Goal: Task Accomplishment & Management: Use online tool/utility

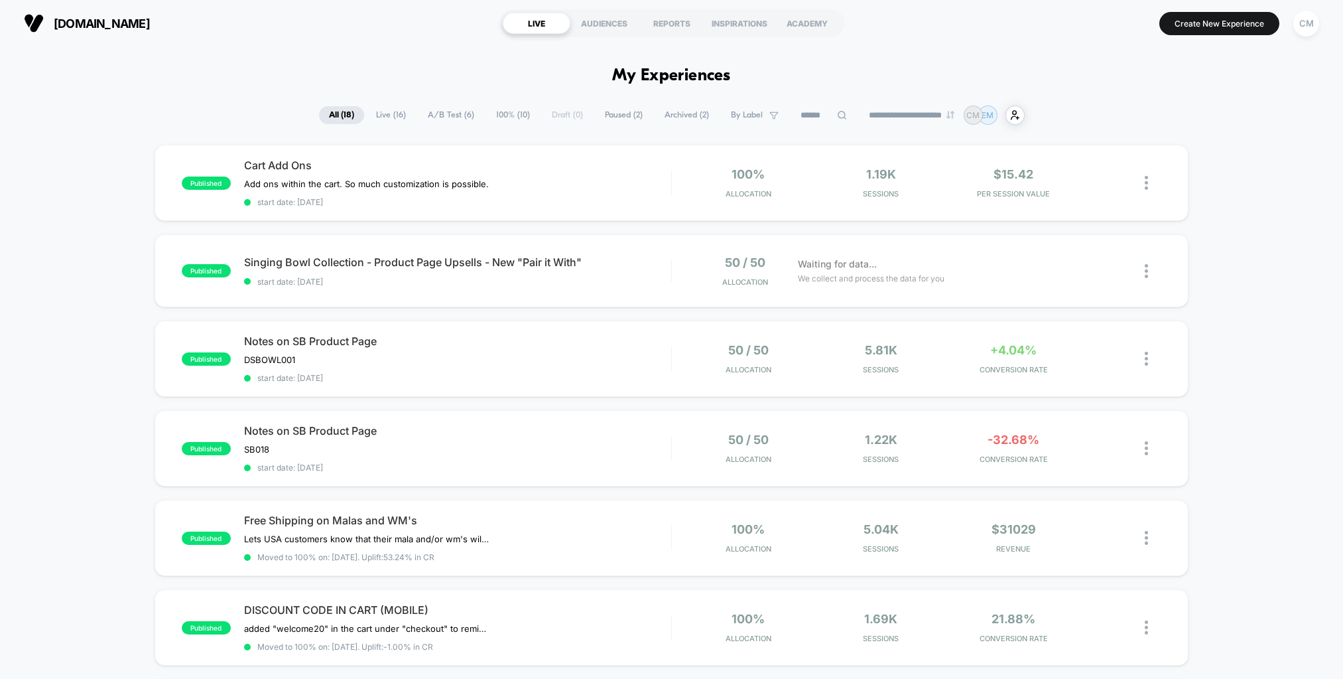
click at [456, 113] on span "A/B Test ( 6 )" at bounding box center [451, 115] width 66 height 18
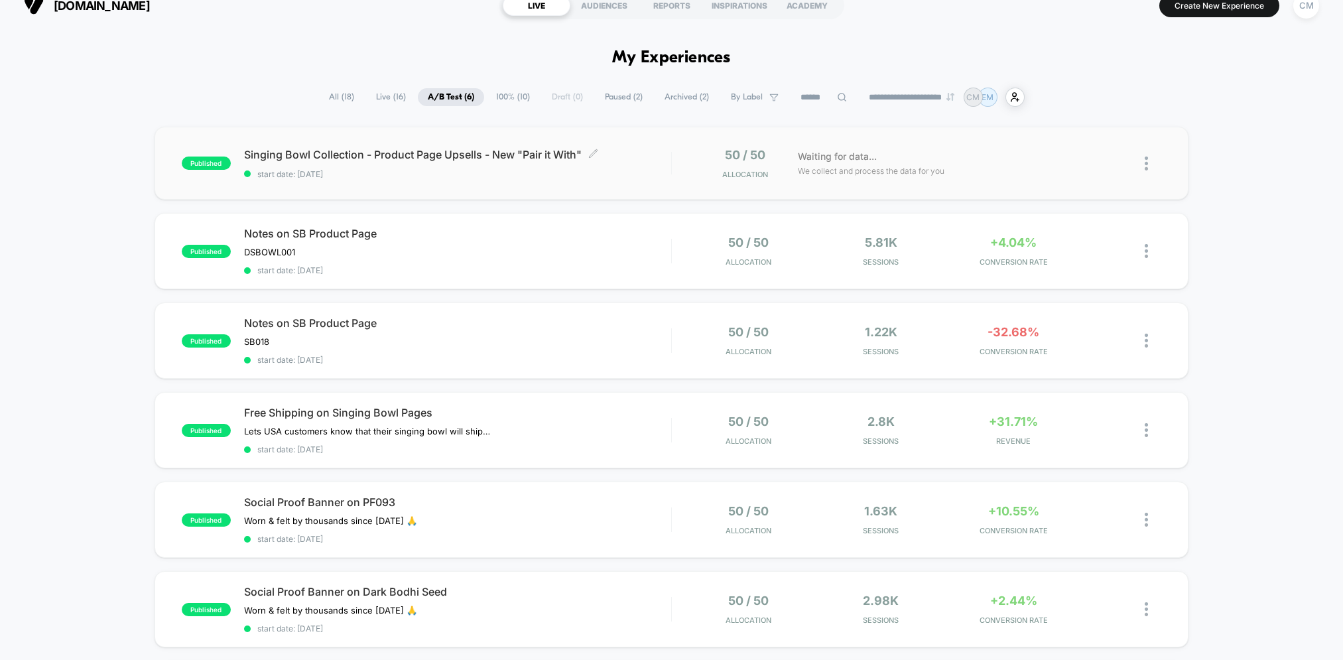
scroll to position [16, 0]
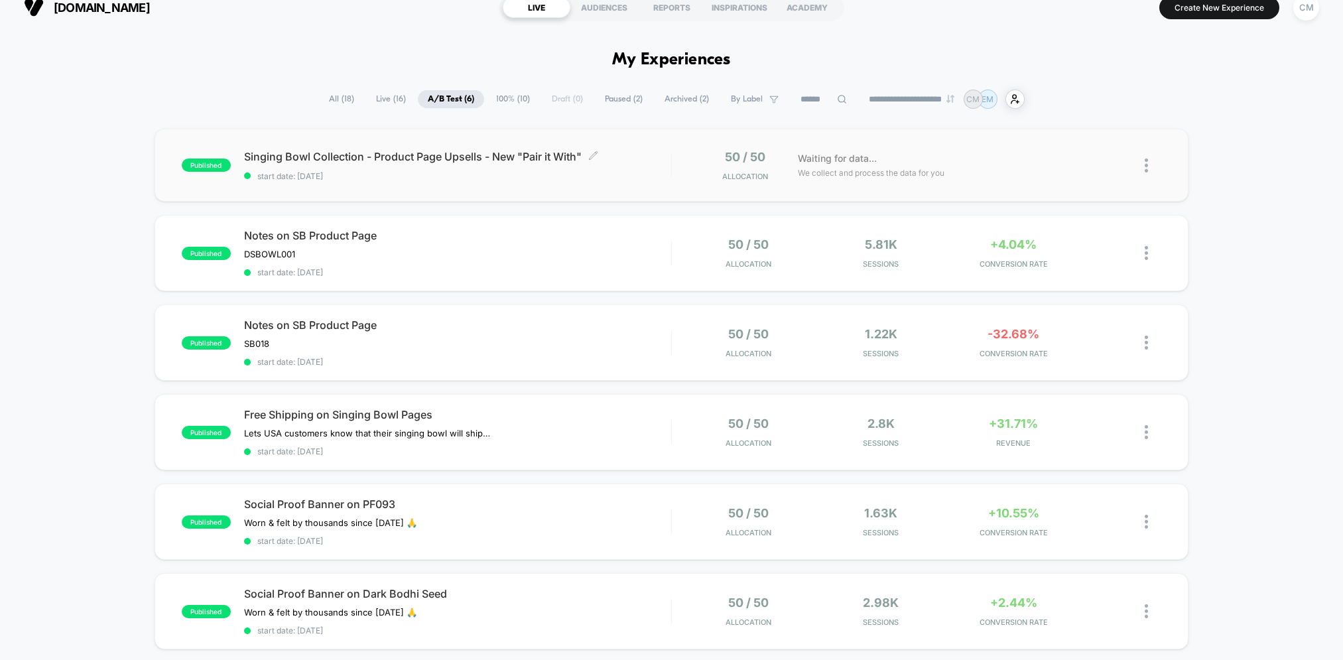
click at [354, 152] on span "Singing Bowl Collection - Product Page Upsells - New "Pair it With" Click to ed…" at bounding box center [457, 156] width 427 height 13
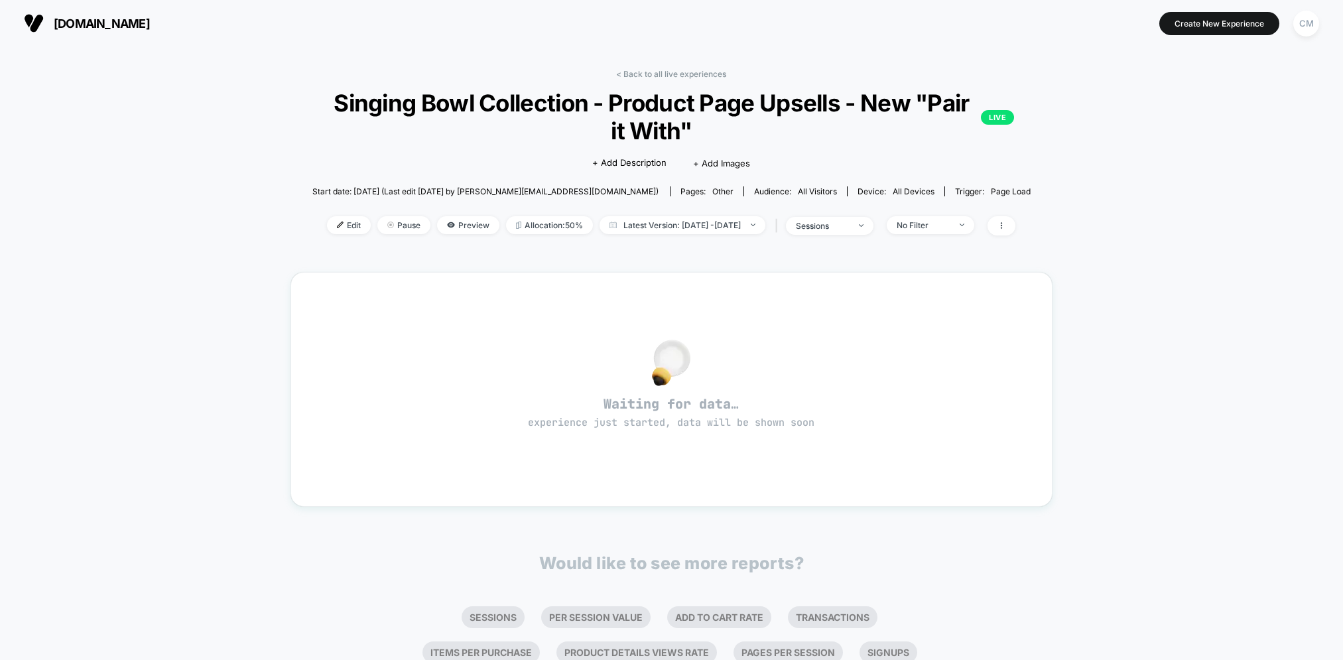
click at [798, 192] on span "All Visitors" at bounding box center [817, 191] width 39 height 10
click at [448, 226] on span "Preview" at bounding box center [468, 225] width 62 height 18
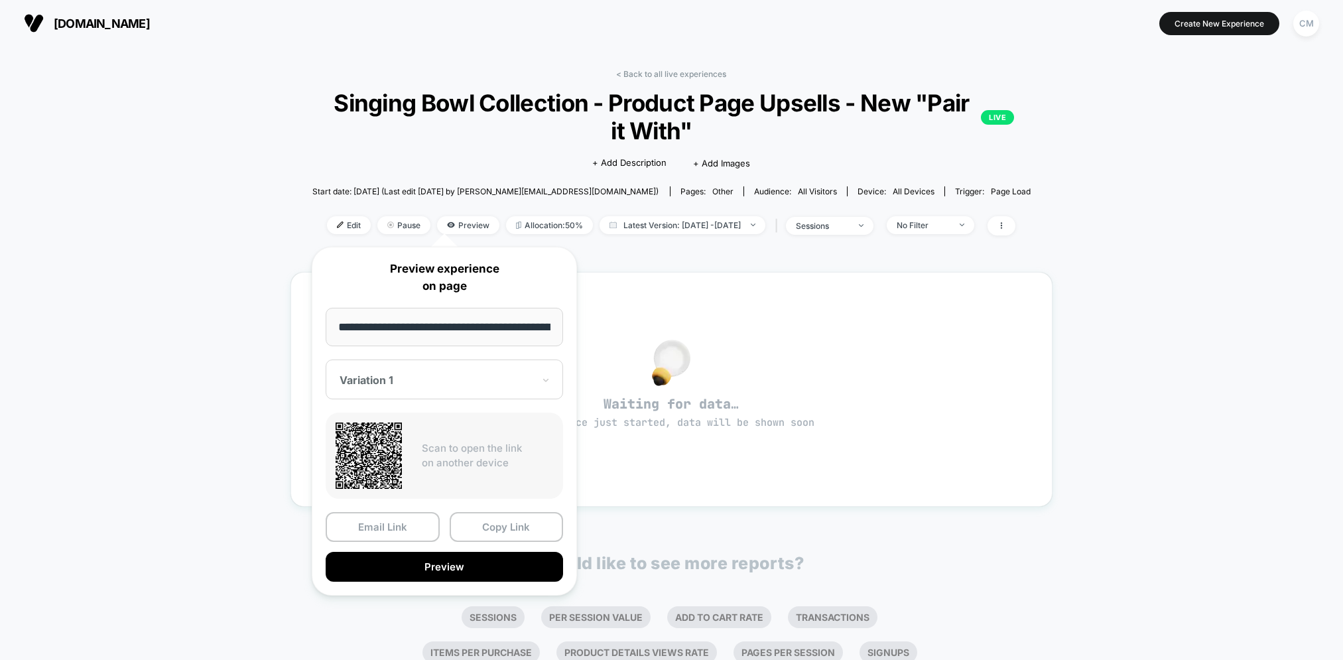
scroll to position [0, 188]
click at [473, 568] on button "Preview" at bounding box center [444, 568] width 237 height 30
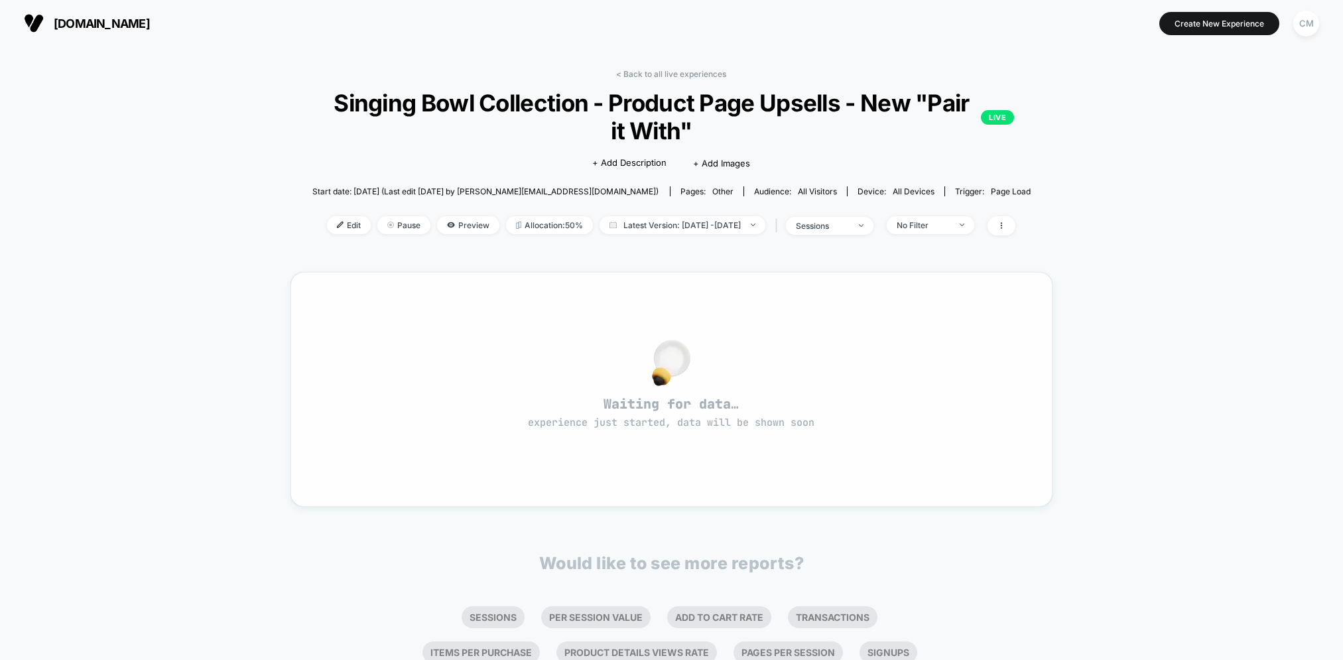
drag, startPoint x: 764, startPoint y: 405, endPoint x: 673, endPoint y: 406, distance: 90.9
click at [673, 406] on span "Waiting for data… experience just started, data will be shown soon" at bounding box center [671, 412] width 714 height 34
drag, startPoint x: 716, startPoint y: 409, endPoint x: 745, endPoint y: 394, distance: 32.9
click at [716, 409] on span "Waiting for data… experience just started, data will be shown soon" at bounding box center [671, 412] width 714 height 34
click at [874, 231] on span "sessions" at bounding box center [830, 226] width 88 height 18
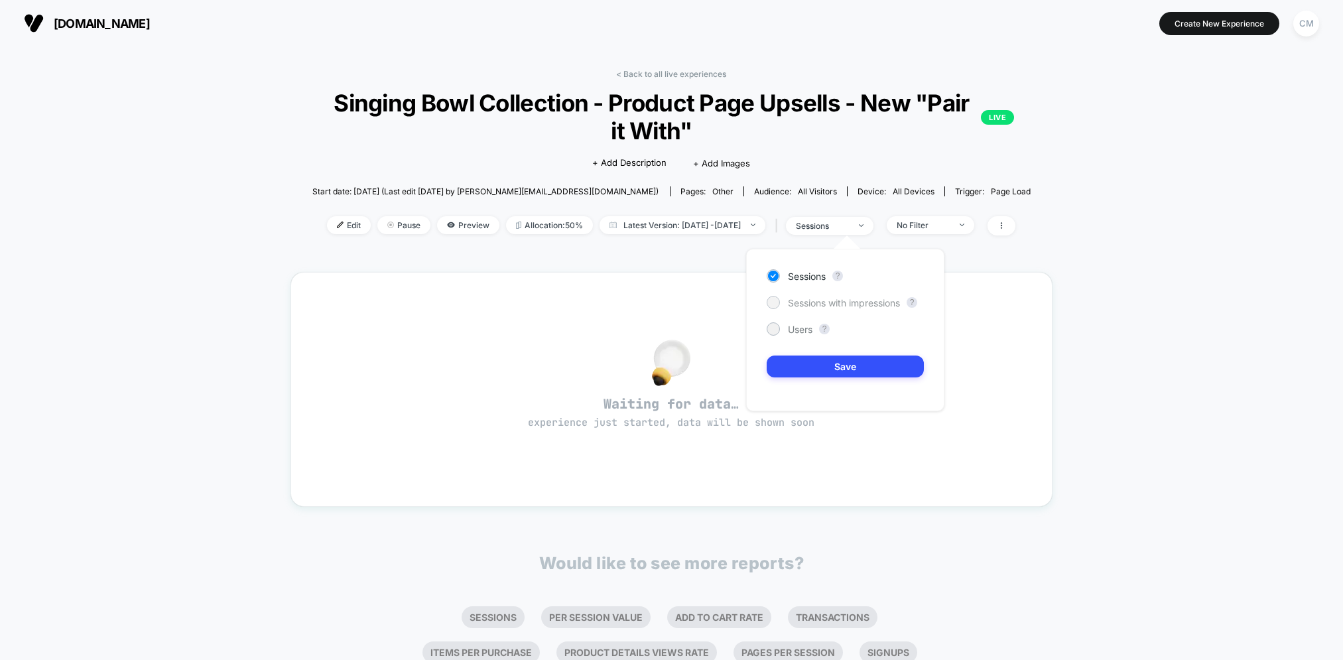
click at [811, 304] on span "Sessions with impressions" at bounding box center [844, 302] width 112 height 11
drag, startPoint x: 868, startPoint y: 368, endPoint x: 882, endPoint y: 332, distance: 39.3
click at [868, 368] on button "Save" at bounding box center [845, 367] width 157 height 22
click at [874, 227] on span "sessions with impression" at bounding box center [830, 226] width 88 height 18
drag, startPoint x: 775, startPoint y: 329, endPoint x: 813, endPoint y: 348, distance: 42.1
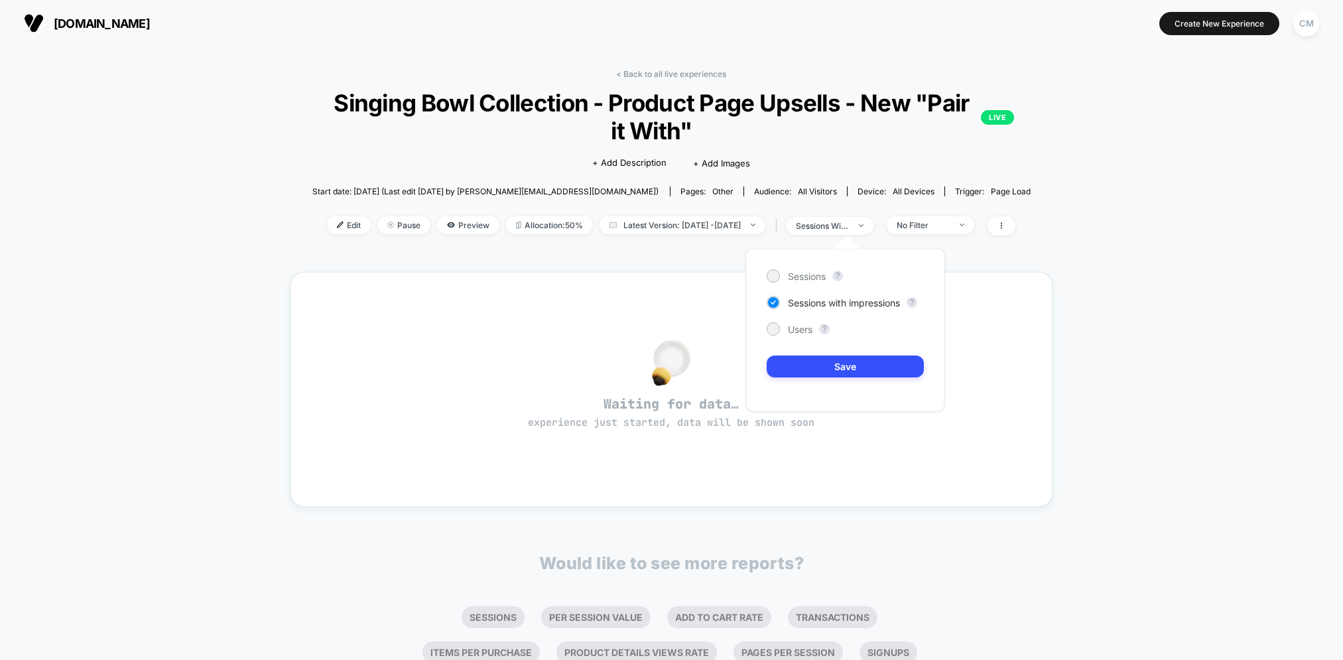
click at [775, 329] on div at bounding box center [773, 329] width 10 height 10
click at [836, 362] on button "Save" at bounding box center [845, 367] width 157 height 22
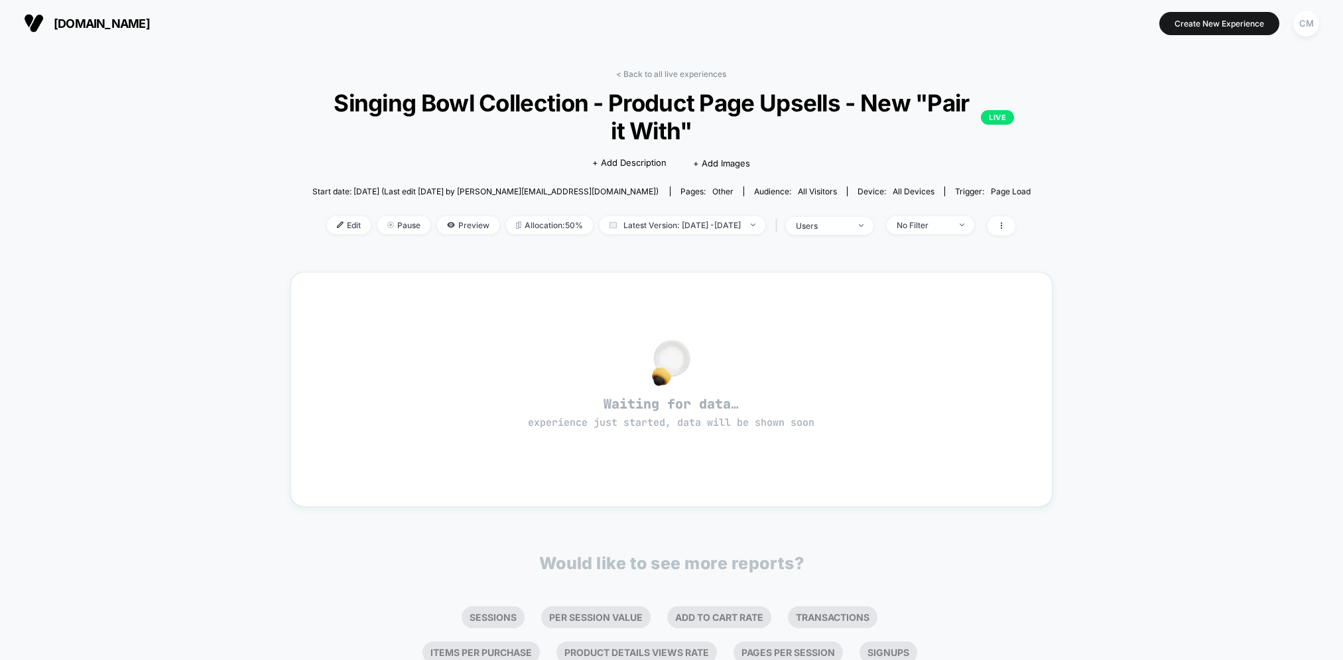
click at [874, 234] on div "| users" at bounding box center [822, 225] width 101 height 19
click at [827, 229] on div "users" at bounding box center [822, 226] width 53 height 10
drag, startPoint x: 799, startPoint y: 274, endPoint x: 811, endPoint y: 263, distance: 15.5
click at [799, 274] on span "Sessions" at bounding box center [807, 276] width 38 height 11
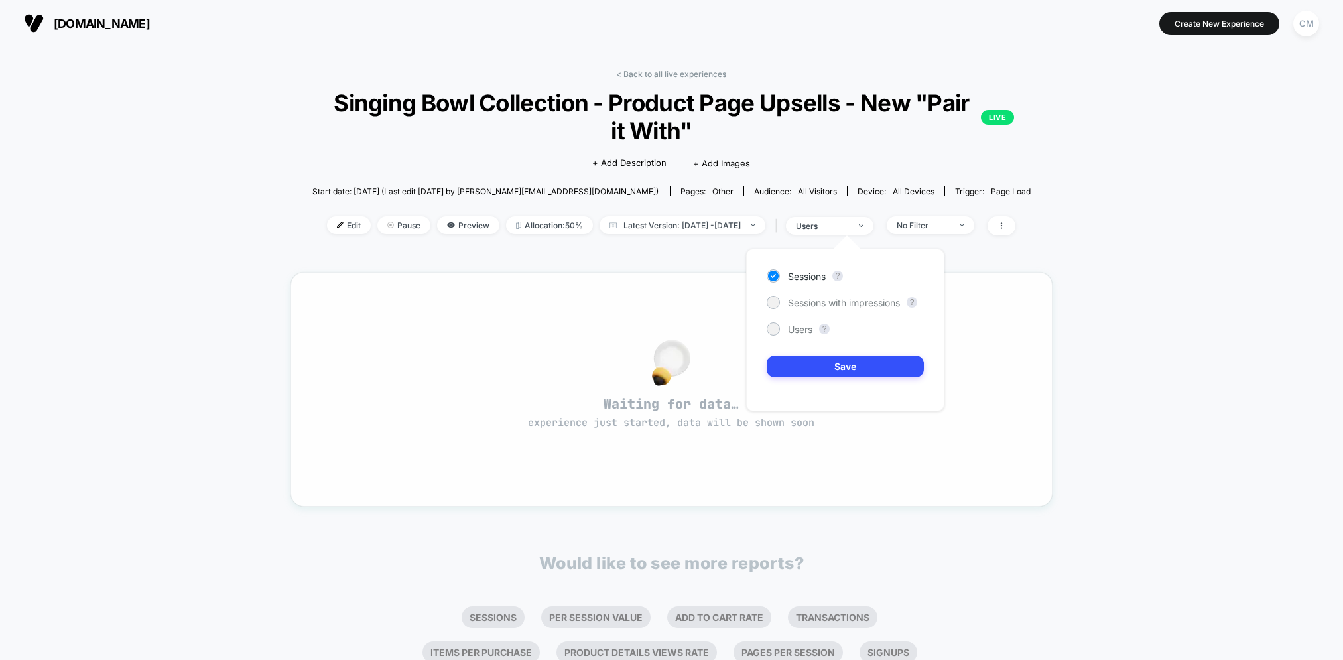
click at [832, 362] on button "Save" at bounding box center [845, 367] width 157 height 22
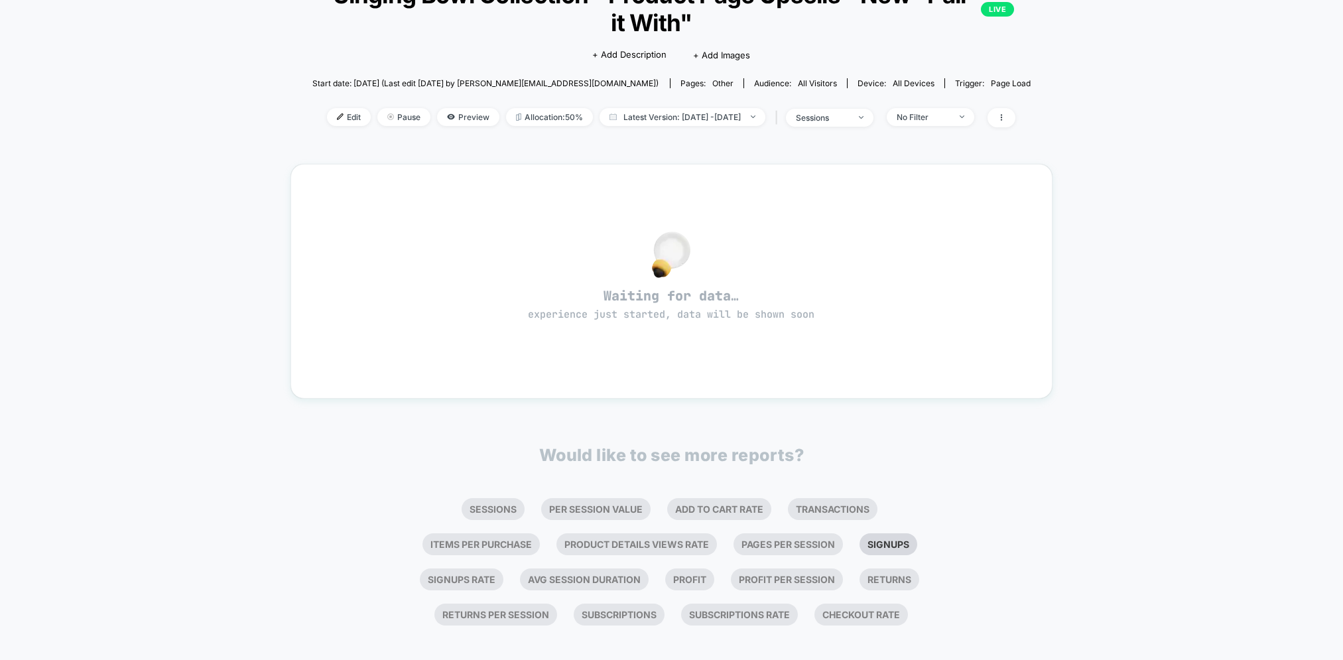
scroll to position [120, 0]
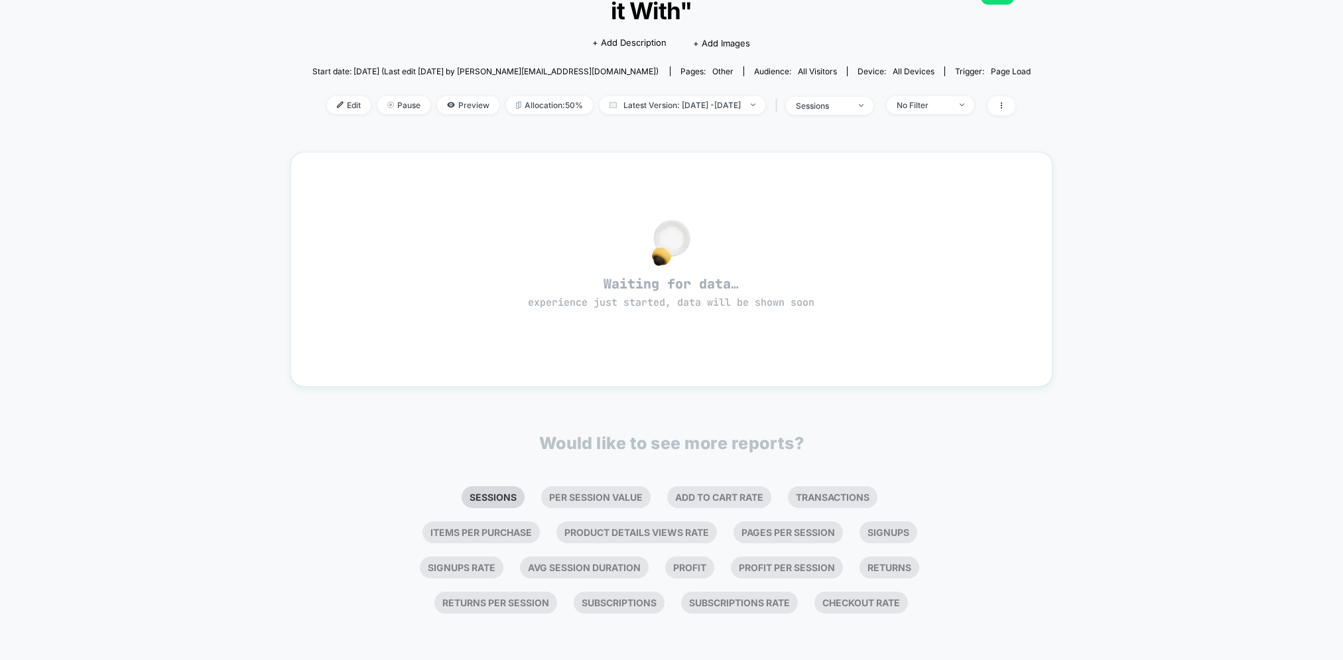
click at [496, 500] on li "Sessions" at bounding box center [493, 497] width 63 height 22
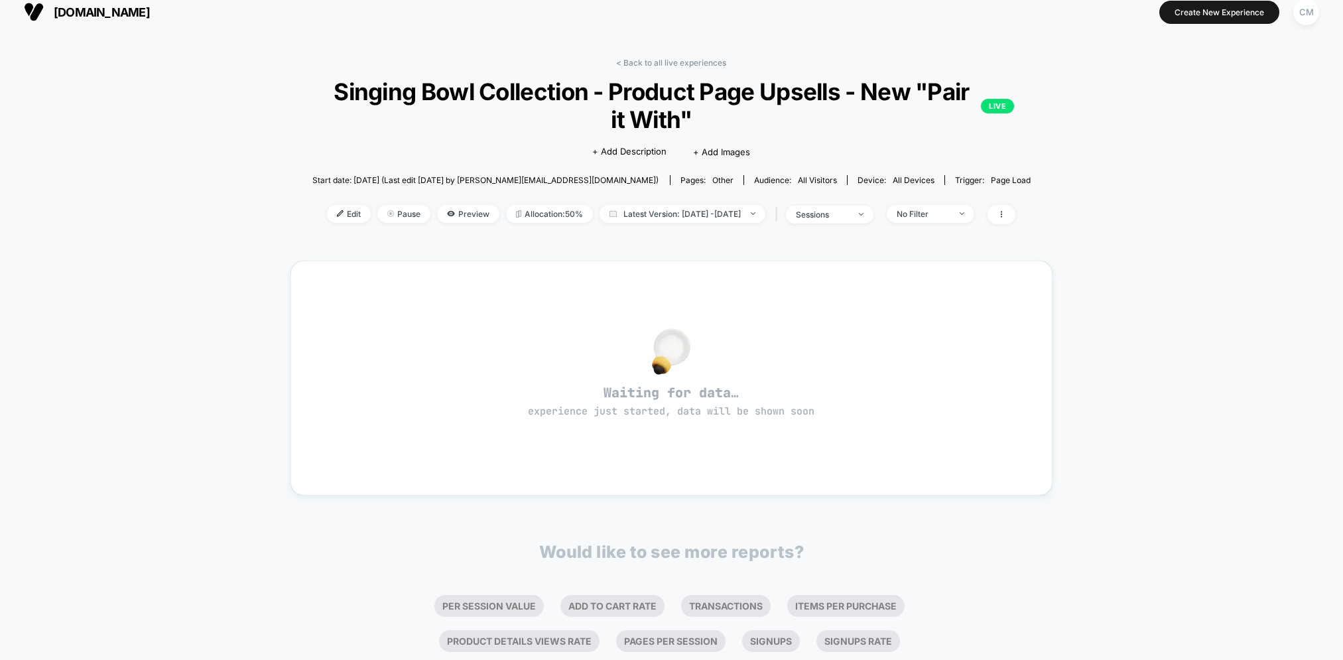
scroll to position [12, 0]
drag, startPoint x: 780, startPoint y: 180, endPoint x: 793, endPoint y: 179, distance: 12.7
click at [798, 180] on span "All Visitors" at bounding box center [817, 179] width 39 height 10
click at [893, 179] on span "all devices" at bounding box center [914, 179] width 42 height 10
click at [955, 179] on div "Trigger: Page Load" at bounding box center [993, 179] width 76 height 10
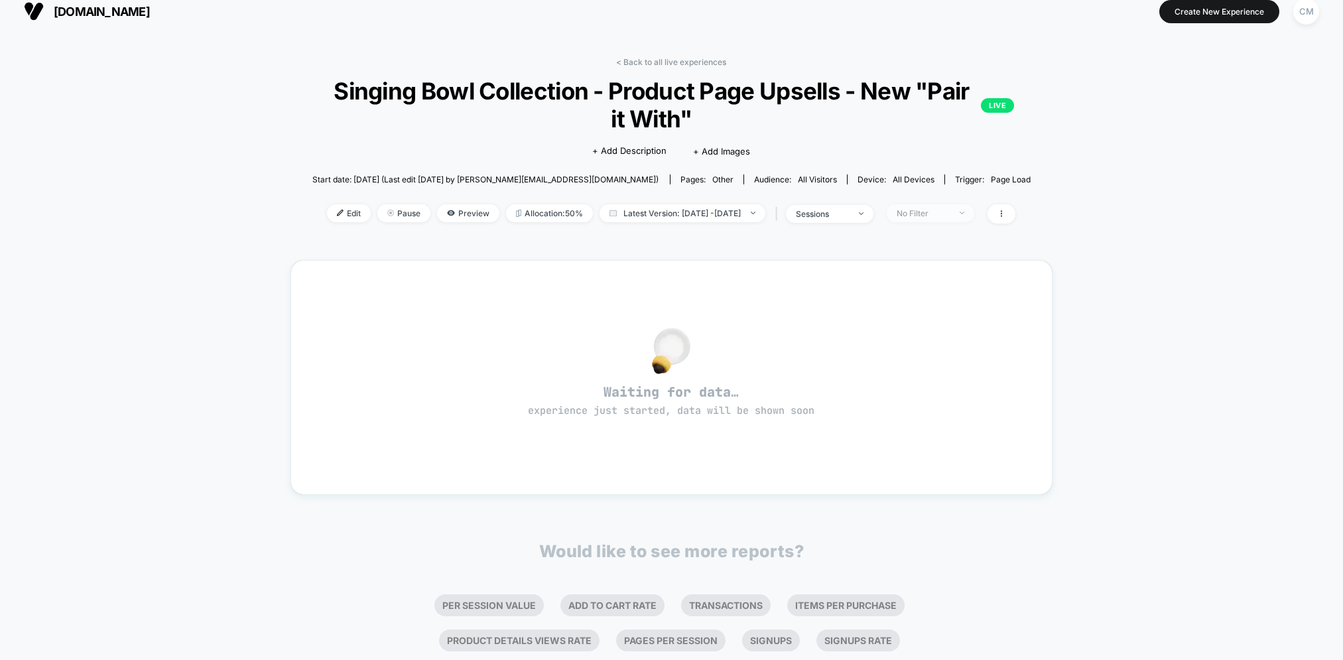
click at [965, 214] on img at bounding box center [962, 213] width 5 height 3
click at [1127, 314] on div "< Back to all live experiences Singing Bowl Collection - Product Page Upsells -…" at bounding box center [671, 401] width 1343 height 734
click at [1006, 213] on icon at bounding box center [1002, 214] width 8 height 8
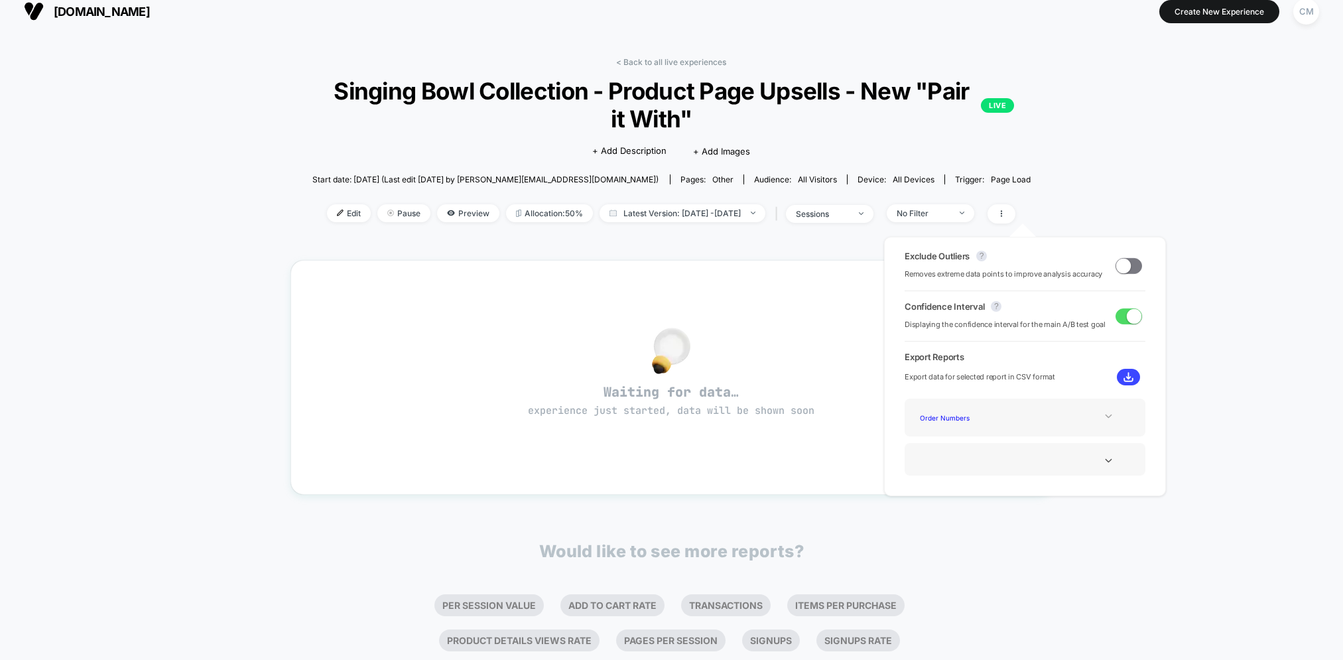
click at [1104, 414] on icon at bounding box center [1109, 416] width 10 height 10
click at [1246, 355] on div "< Back to all live experiences Singing Bowl Collection - Product Page Upsells -…" at bounding box center [671, 401] width 1343 height 734
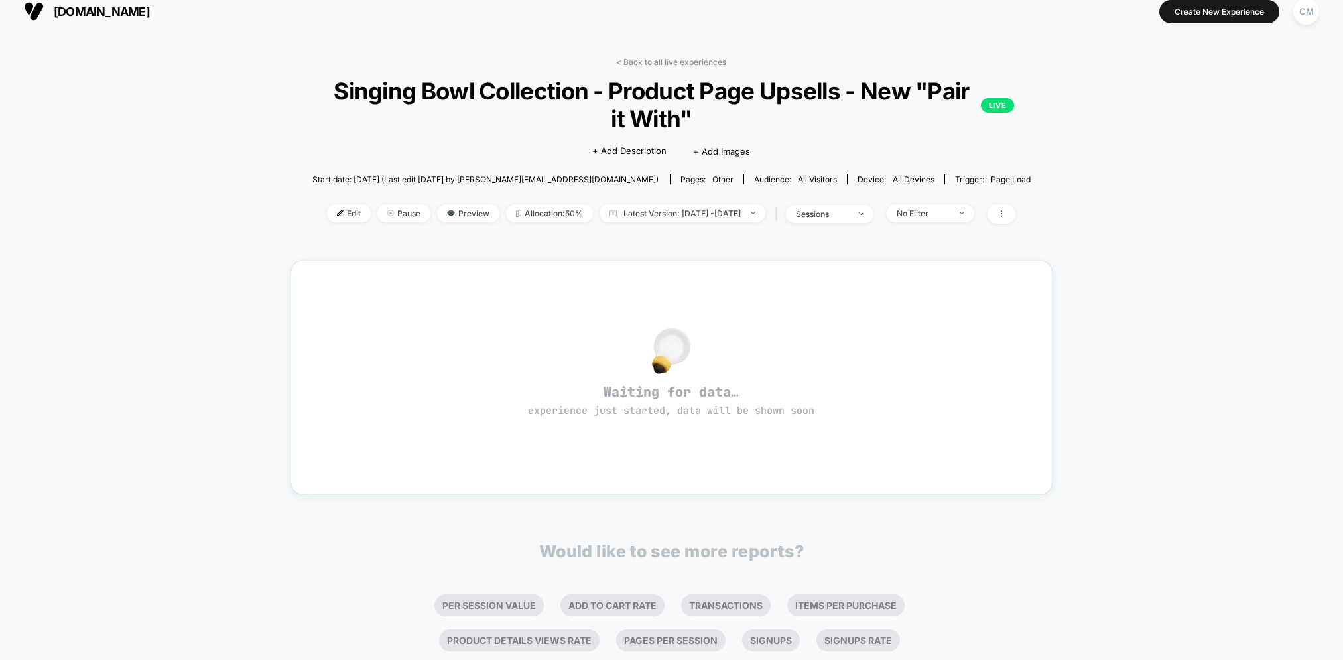
drag, startPoint x: 596, startPoint y: 235, endPoint x: 583, endPoint y: 232, distance: 13.9
click at [596, 235] on div "< Back to all live experiences Singing Bowl Collection - Product Page Upsells -…" at bounding box center [672, 148] width 762 height 183
click at [1016, 215] on span at bounding box center [1002, 213] width 28 height 19
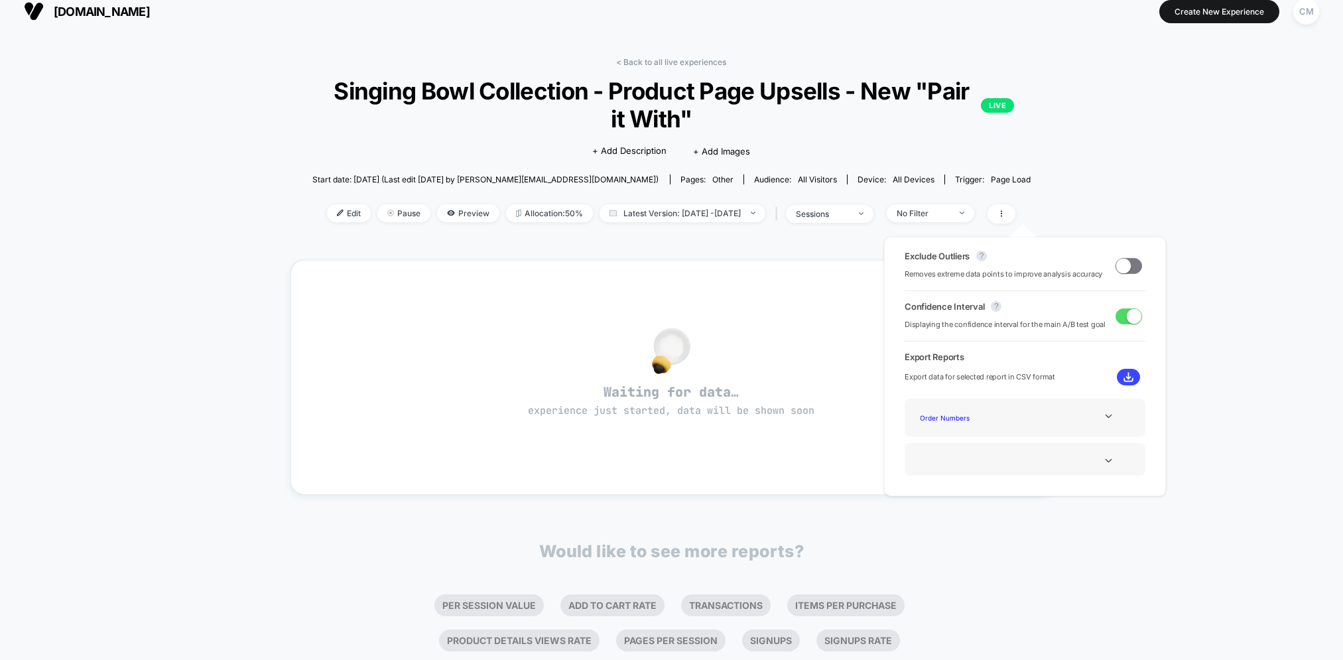
click at [1247, 176] on div "< Back to all live experiences Singing Bowl Collection - Product Page Upsells -…" at bounding box center [671, 401] width 1343 height 734
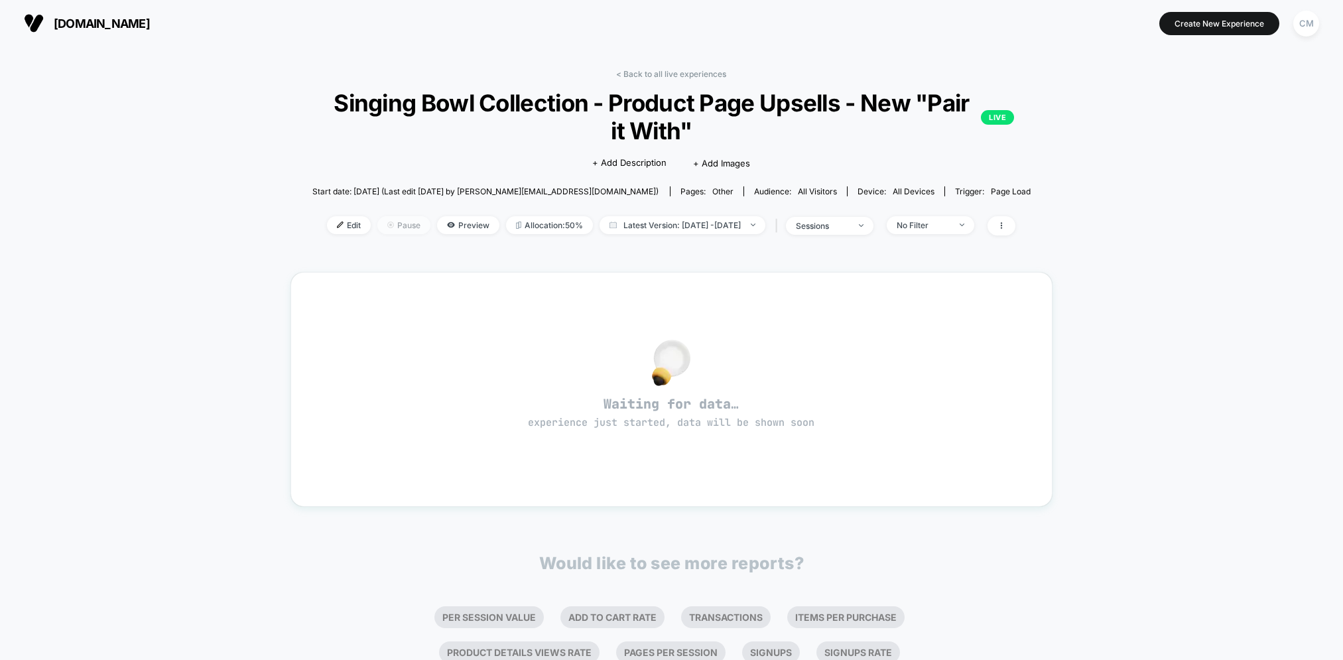
scroll to position [5, 0]
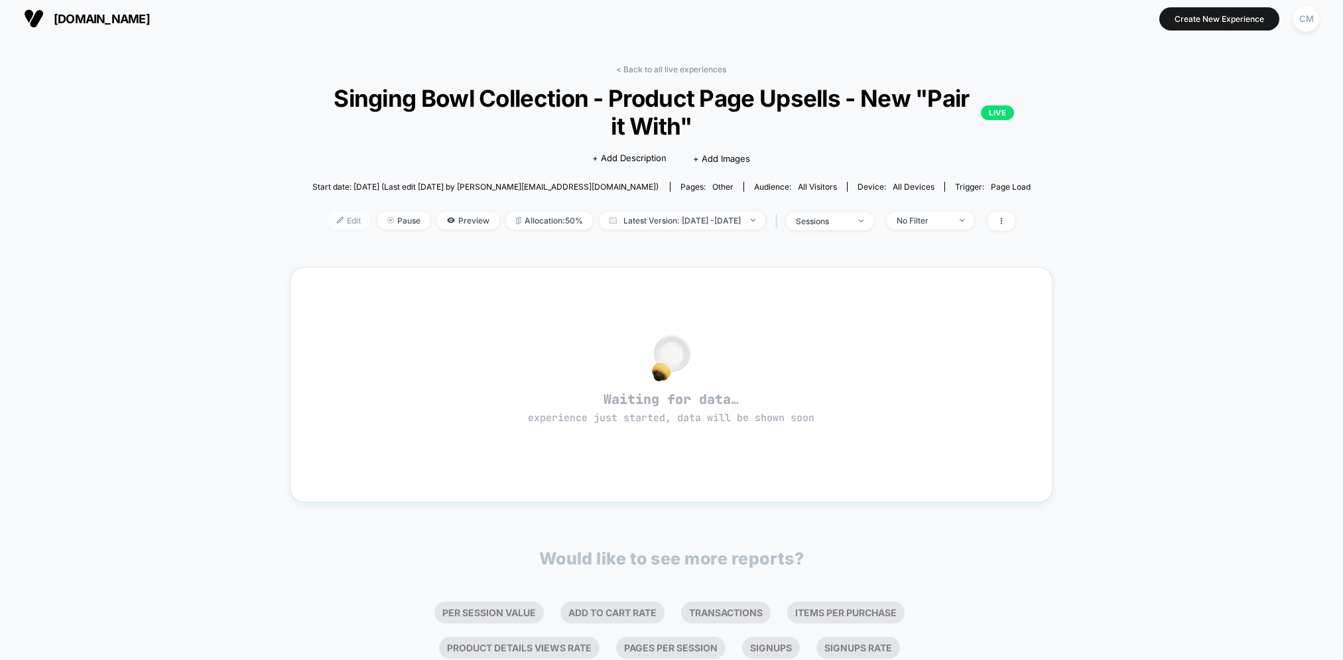
click at [335, 220] on span "Edit" at bounding box center [349, 221] width 44 height 18
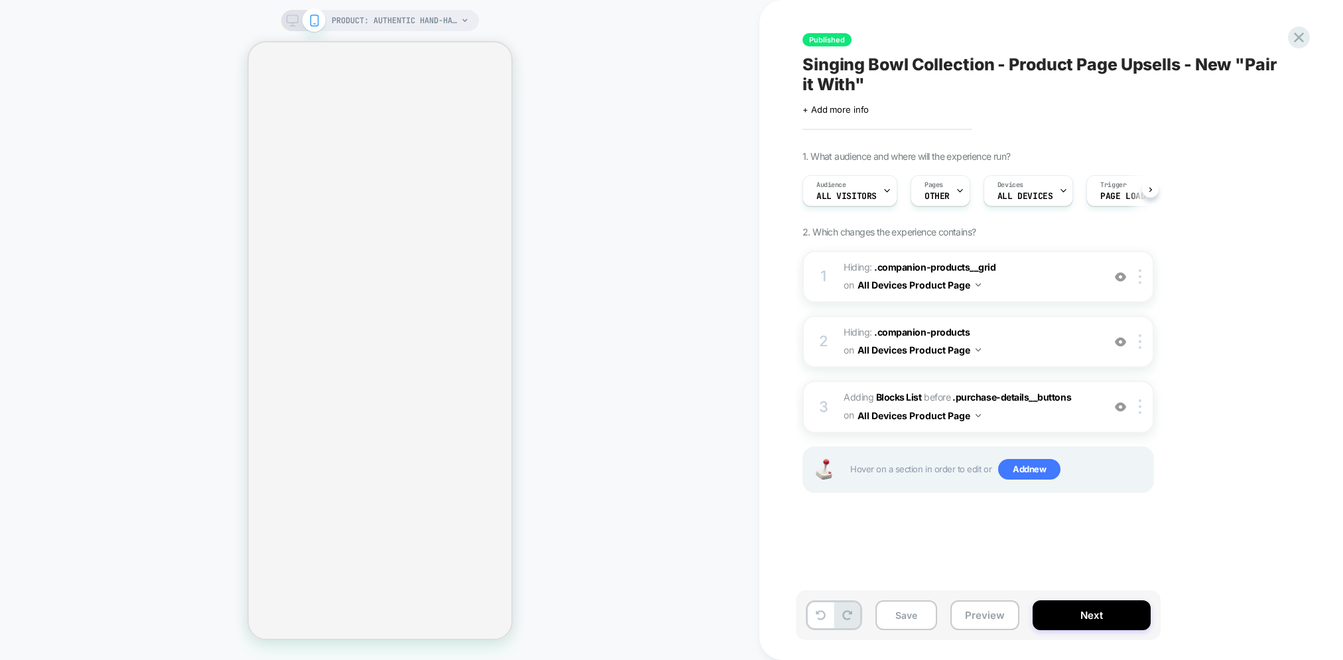
scroll to position [0, 1]
select select "**********"
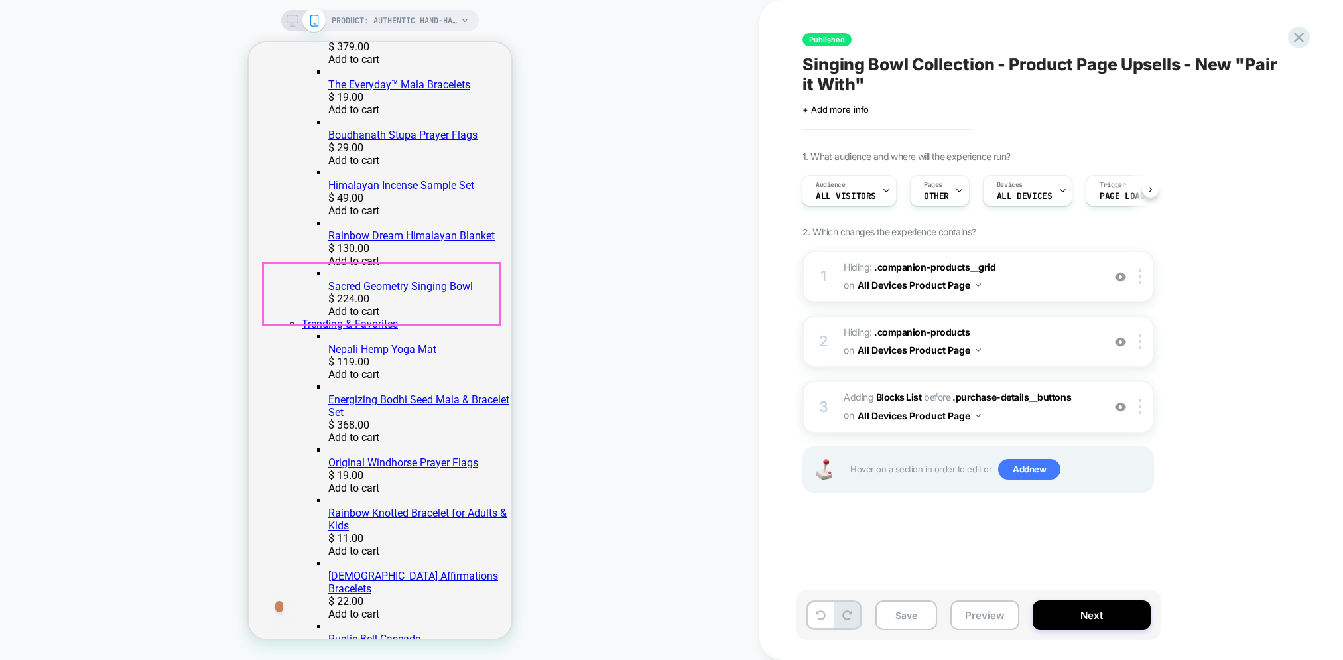
scroll to position [601, 0]
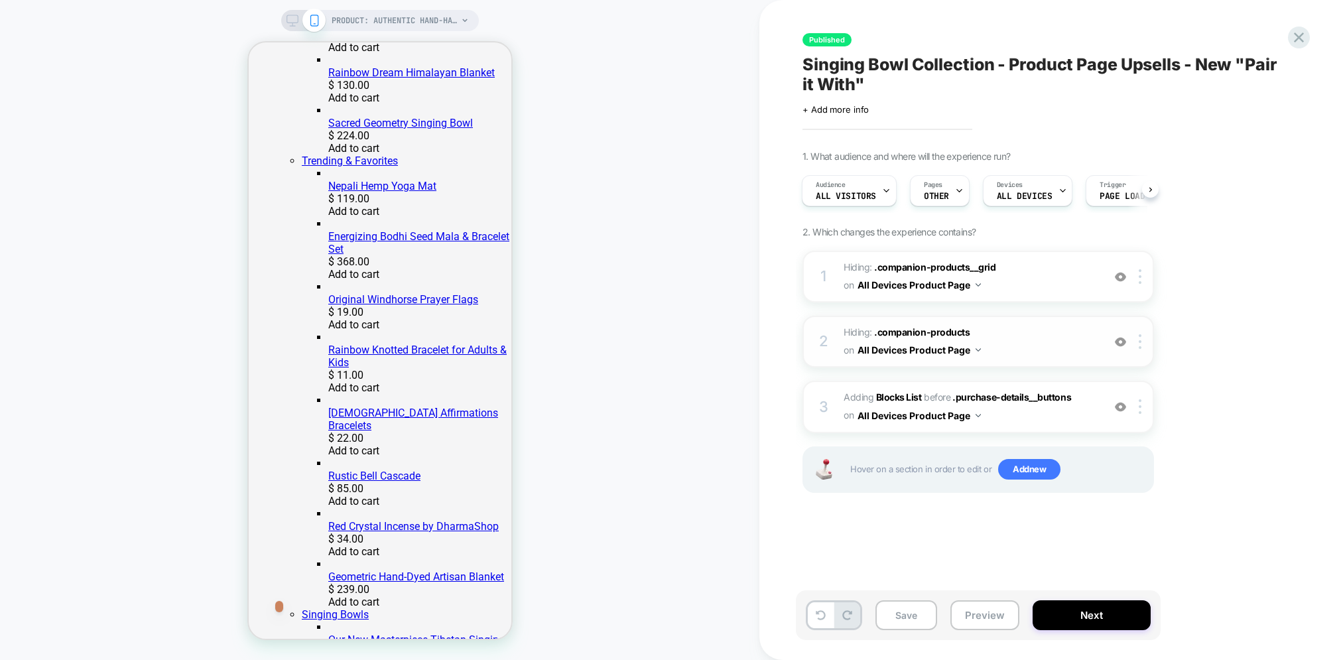
click at [0, 0] on span "Hiding : .companion-products .companion-products on All Devices Product Page" at bounding box center [0, 0] width 0 height 0
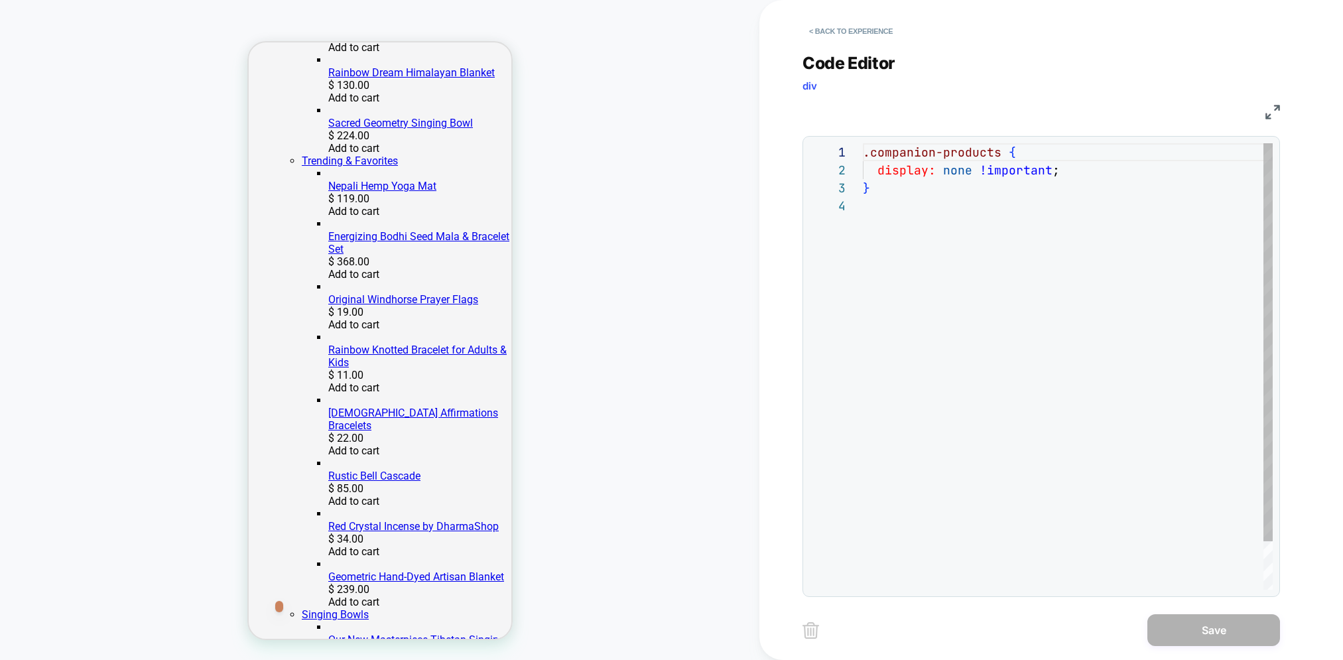
scroll to position [54, 0]
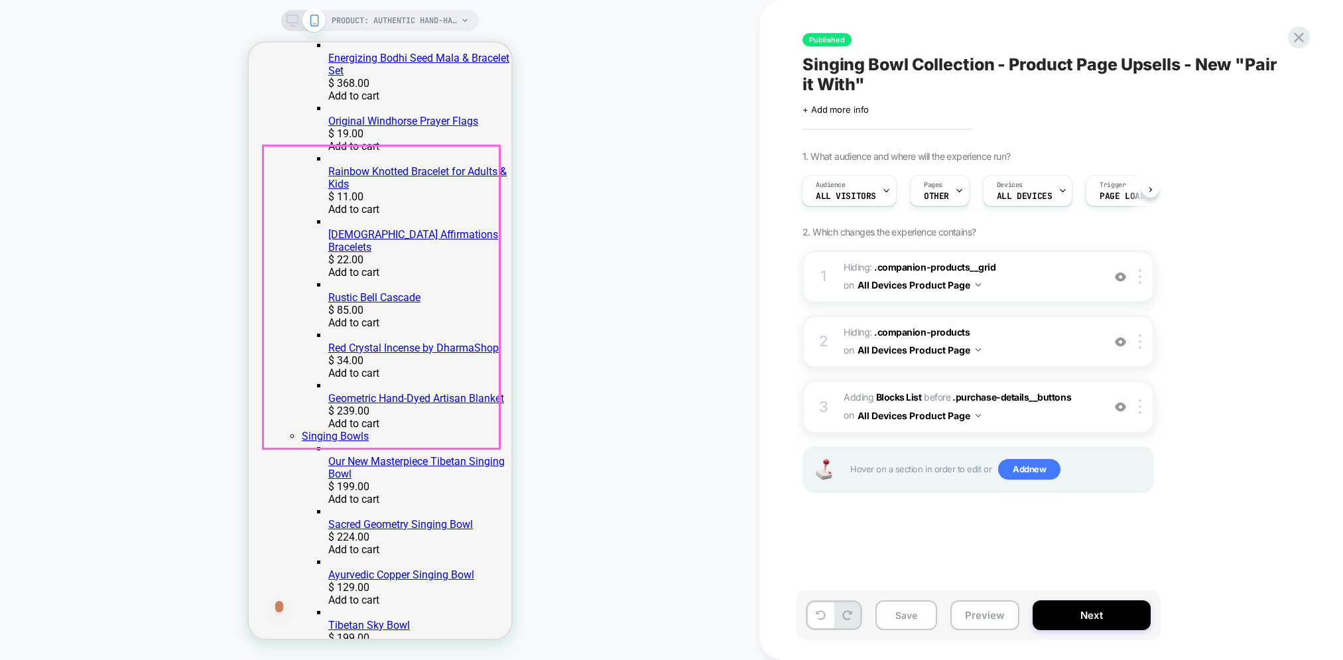
scroll to position [779, 0]
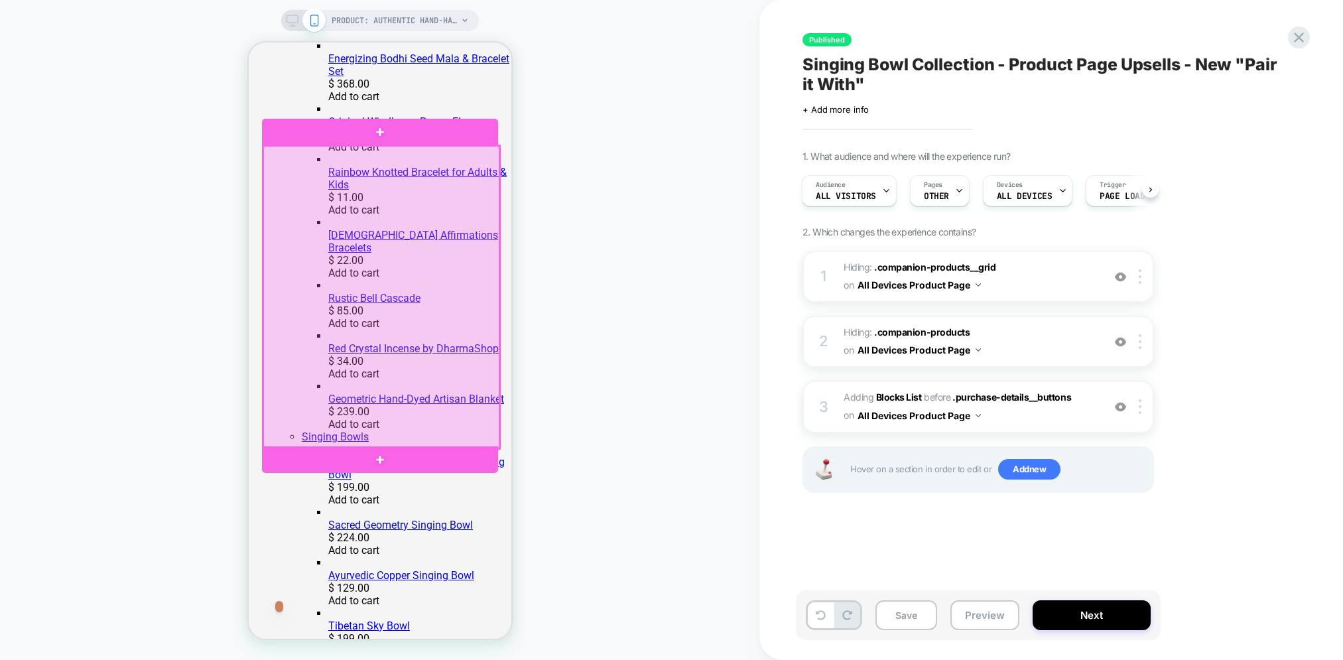
click at [476, 204] on div at bounding box center [381, 297] width 236 height 302
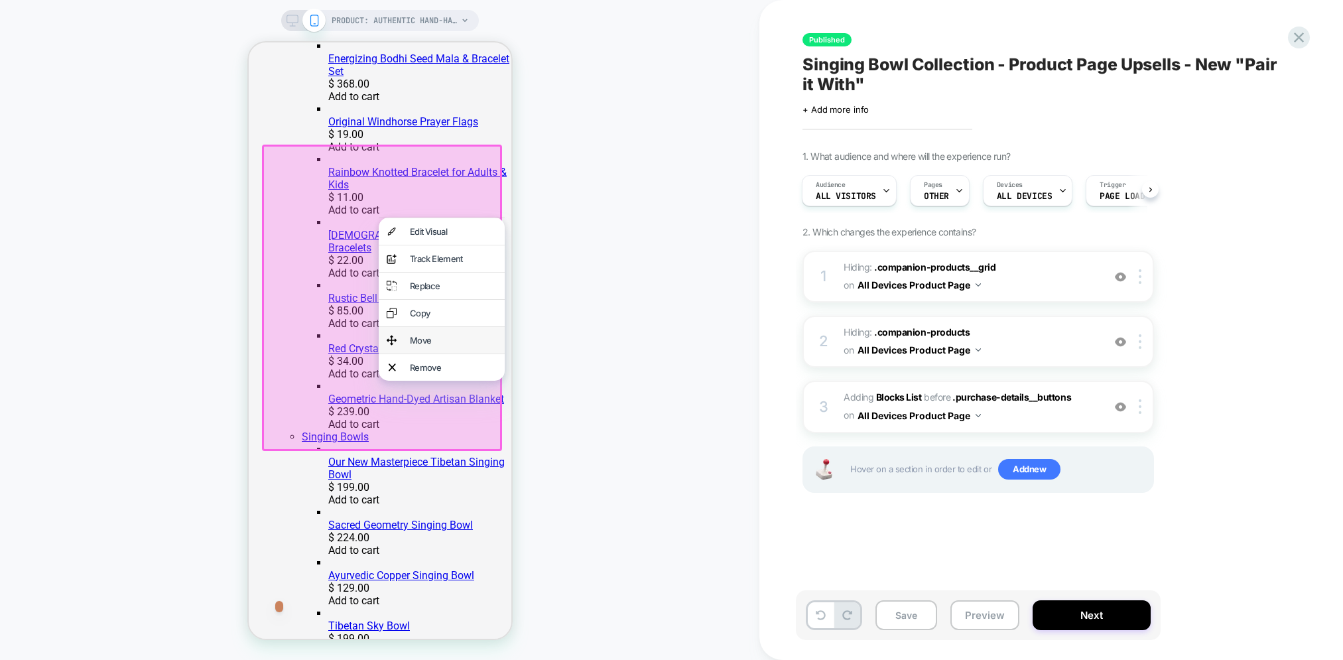
click at [423, 346] on div "Move" at bounding box center [452, 340] width 87 height 11
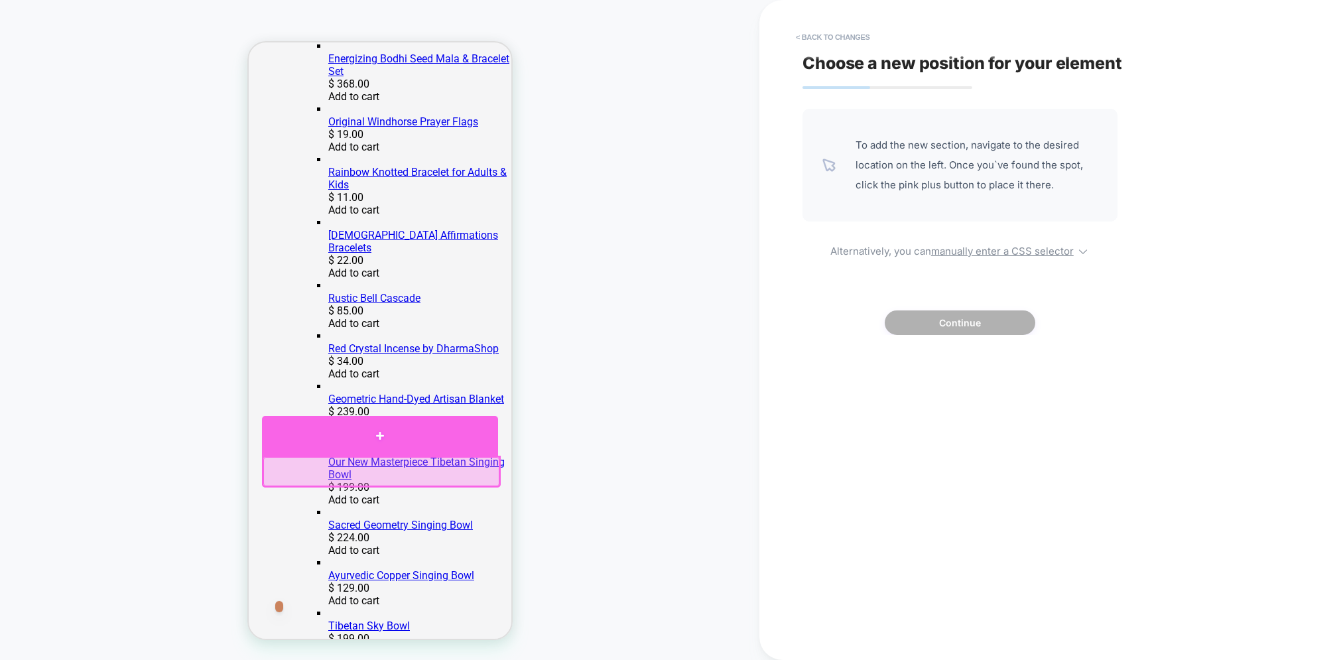
click at [373, 434] on div at bounding box center [379, 436] width 236 height 40
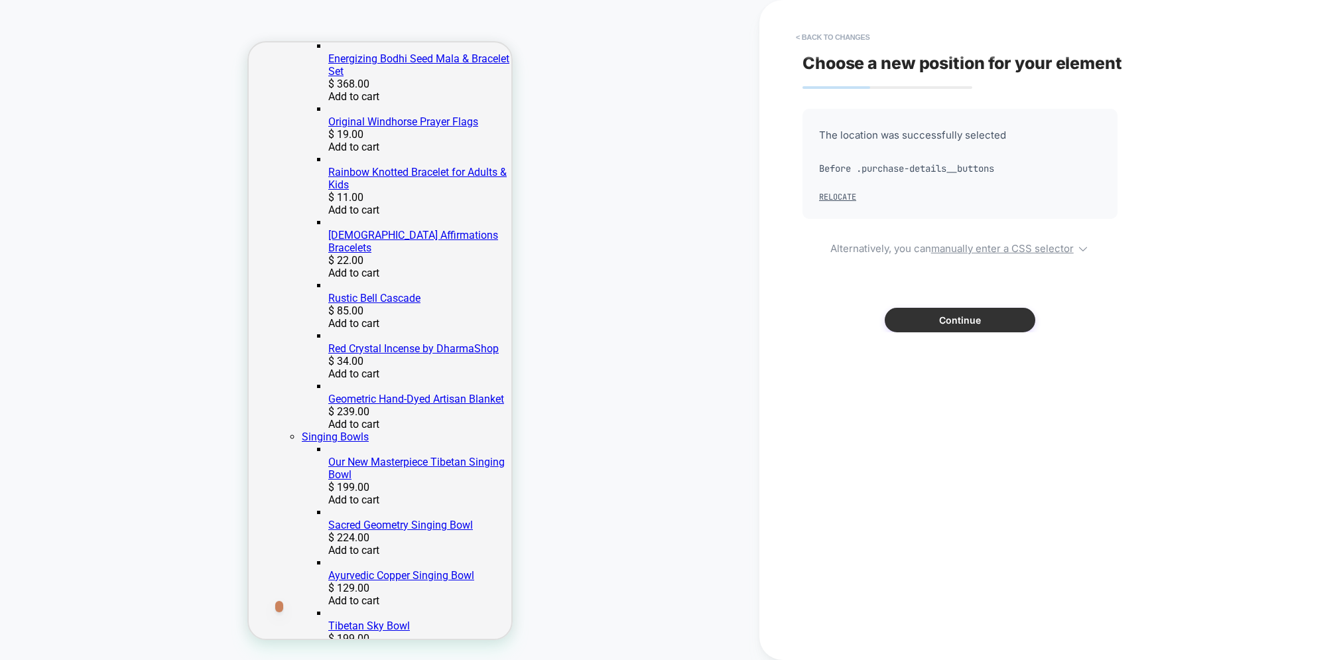
click at [963, 318] on button "Continue" at bounding box center [960, 320] width 151 height 25
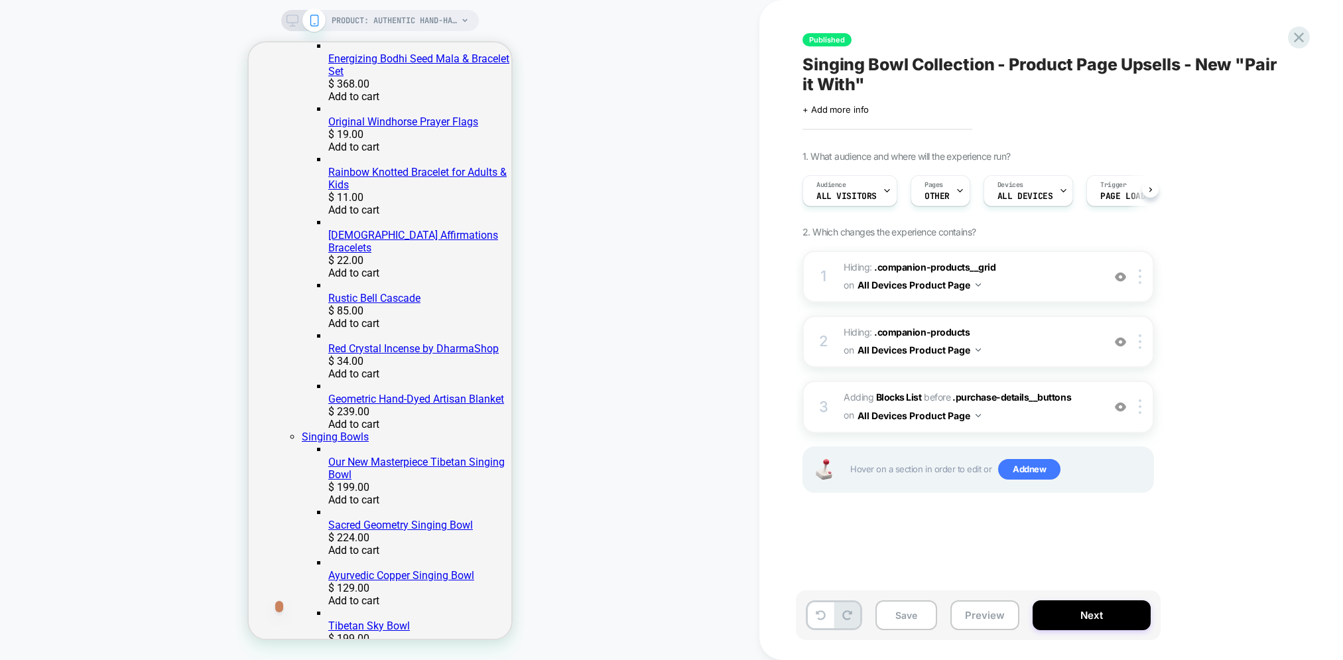
scroll to position [0, 1]
click at [287, 21] on icon at bounding box center [293, 21] width 12 height 12
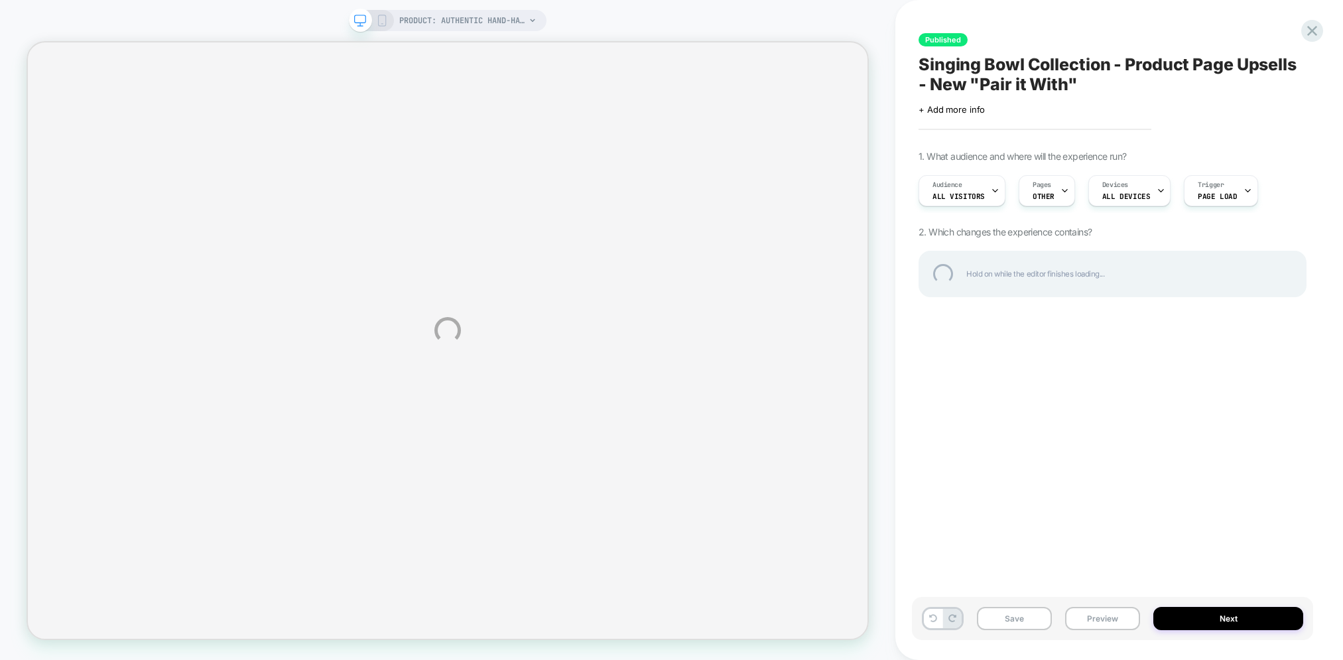
select select "**********"
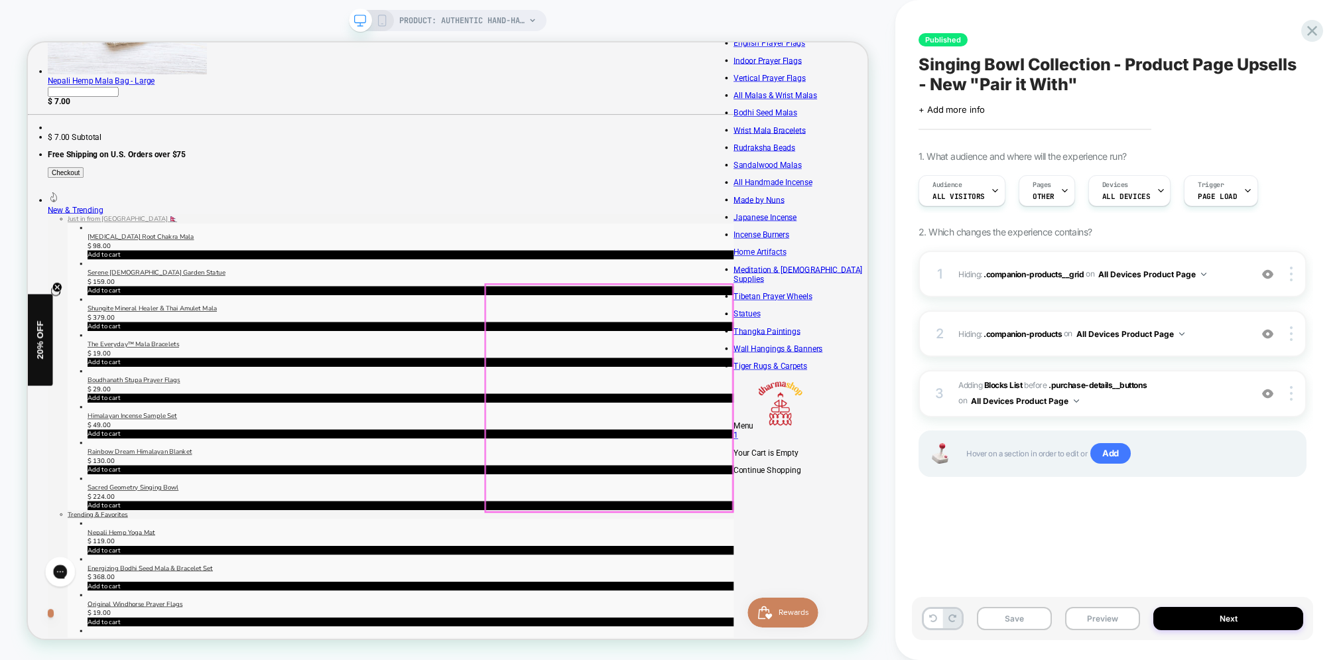
scroll to position [315, 0]
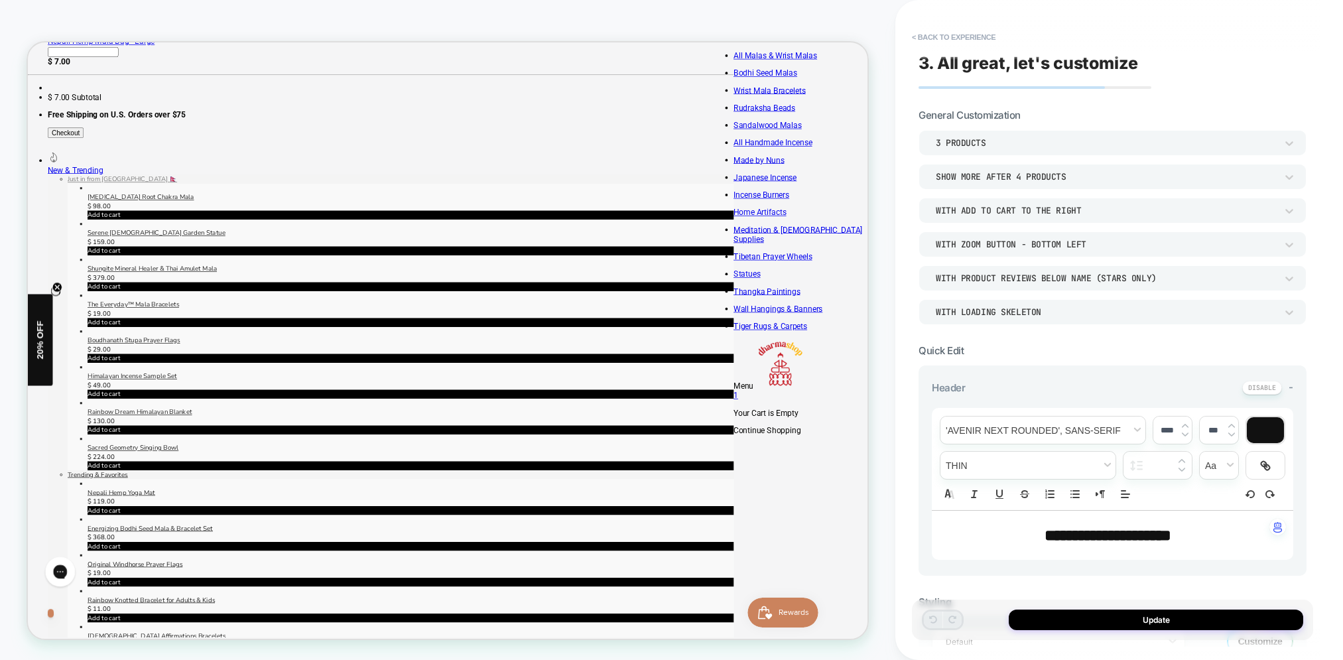
scroll to position [385, 0]
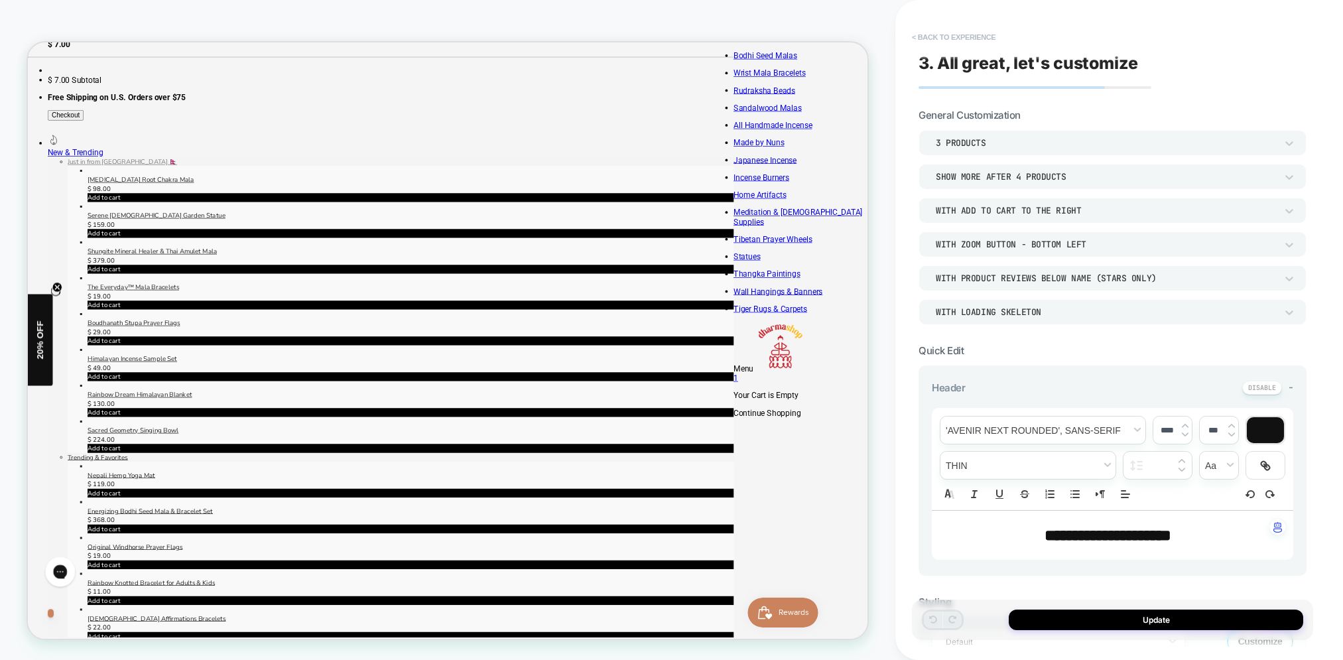
click at [933, 37] on button "< Back to experience" at bounding box center [953, 37] width 97 height 21
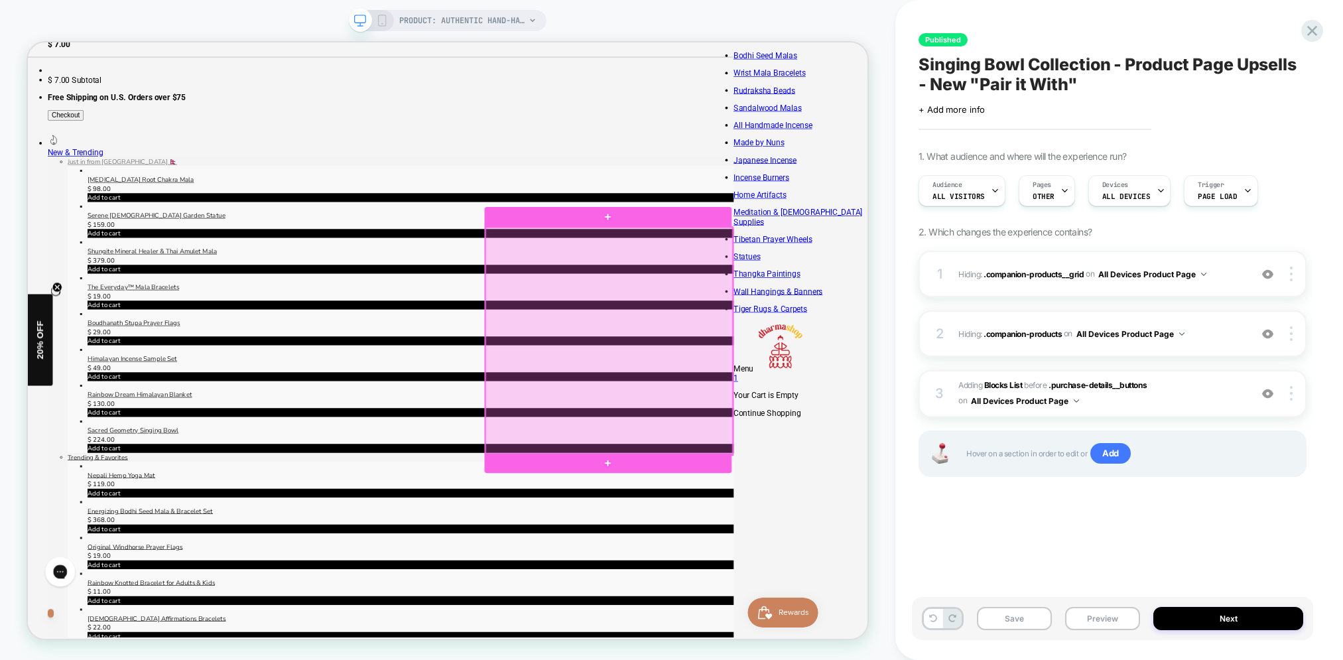
click at [943, 324] on div at bounding box center [802, 440] width 329 height 302
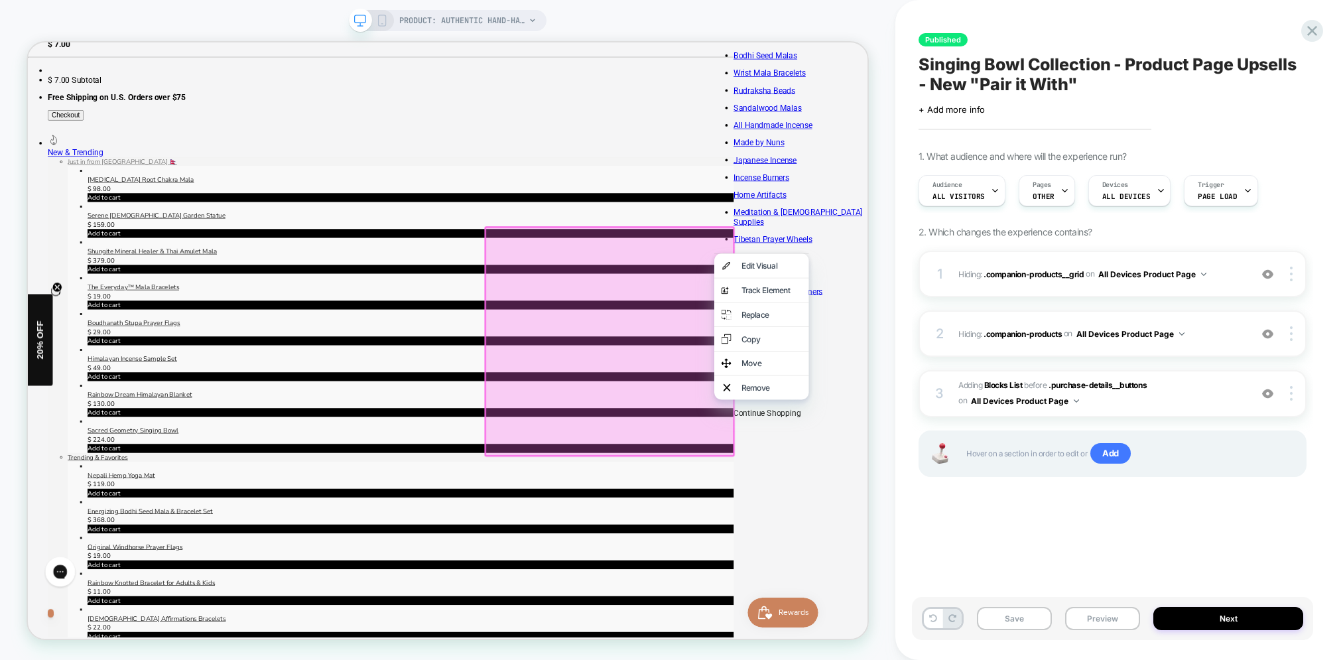
click at [1008, 477] on div "Move" at bounding box center [1019, 470] width 81 height 13
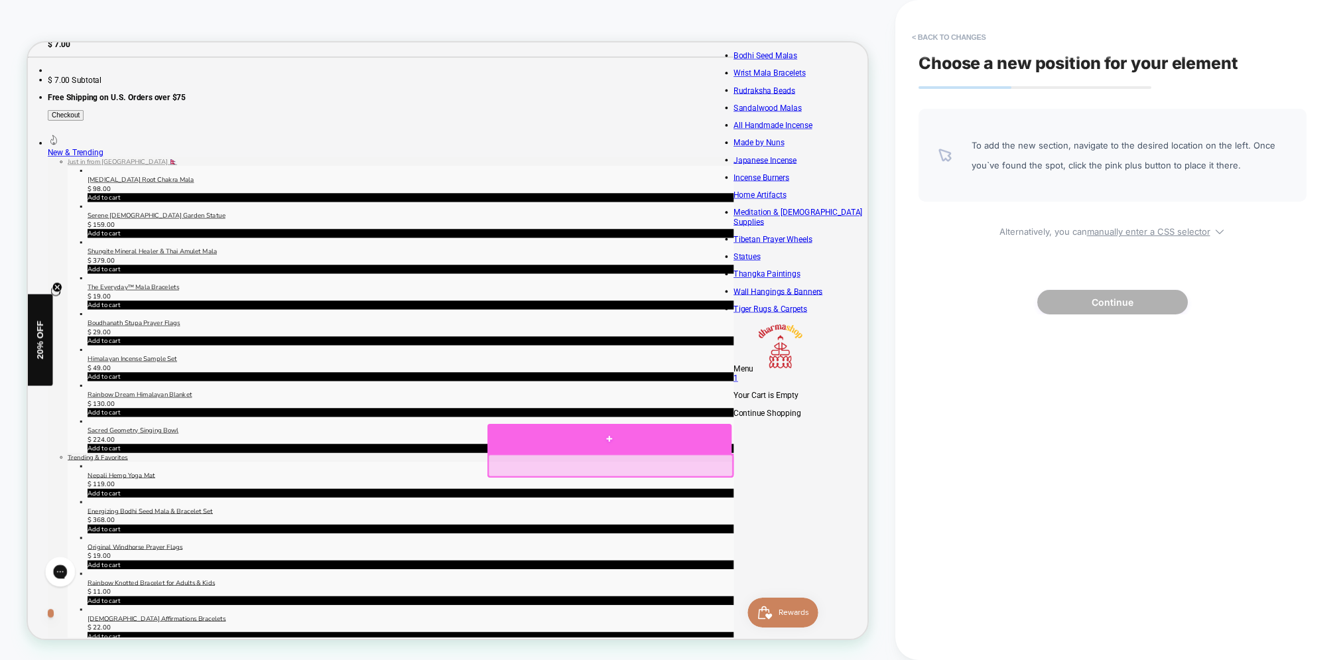
click at [805, 573] on div at bounding box center [803, 571] width 325 height 40
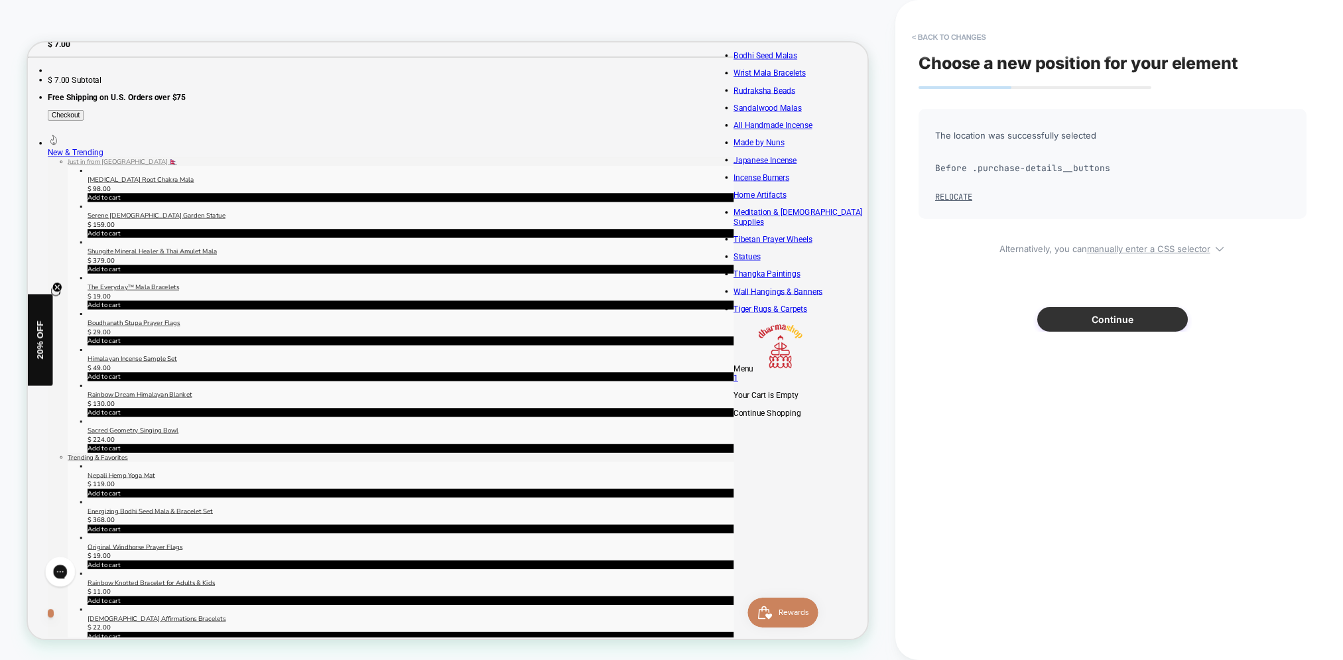
click at [1104, 315] on button "Continue" at bounding box center [1113, 319] width 151 height 25
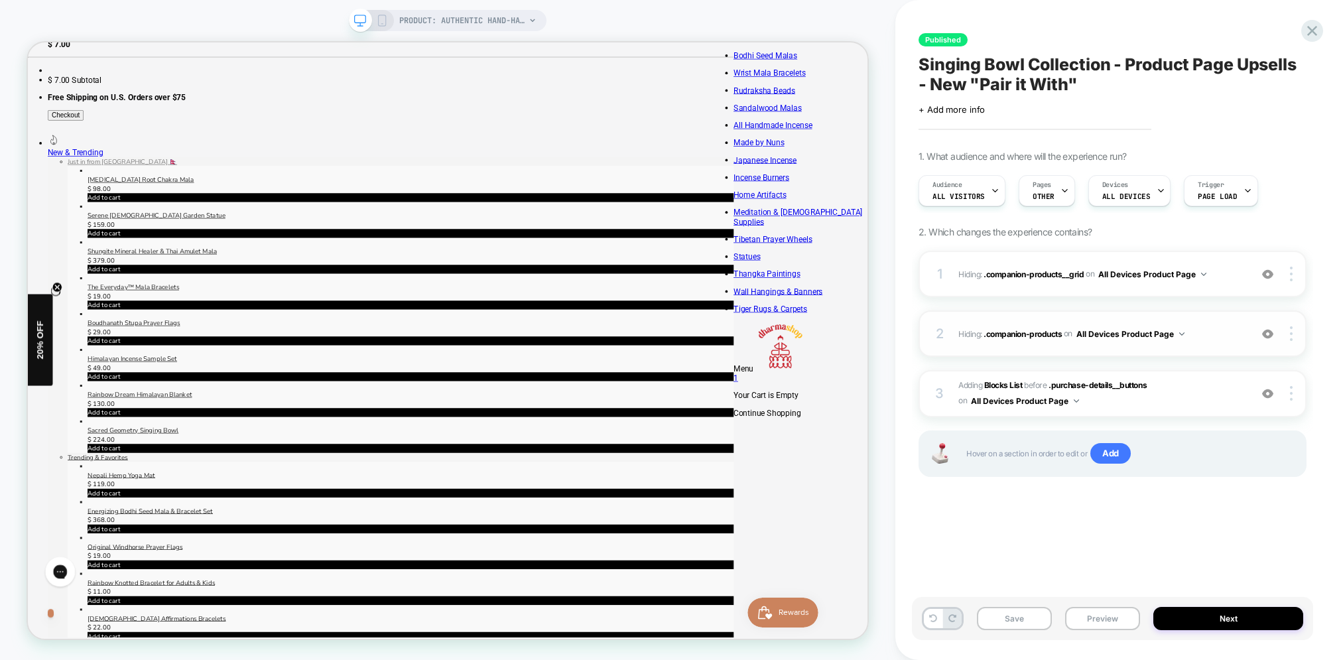
click at [0, 0] on img at bounding box center [0, 0] width 0 height 0
click at [1271, 334] on img at bounding box center [1267, 333] width 11 height 11
click at [0, 0] on img at bounding box center [0, 0] width 0 height 0
click at [1268, 271] on img at bounding box center [1267, 274] width 11 height 11
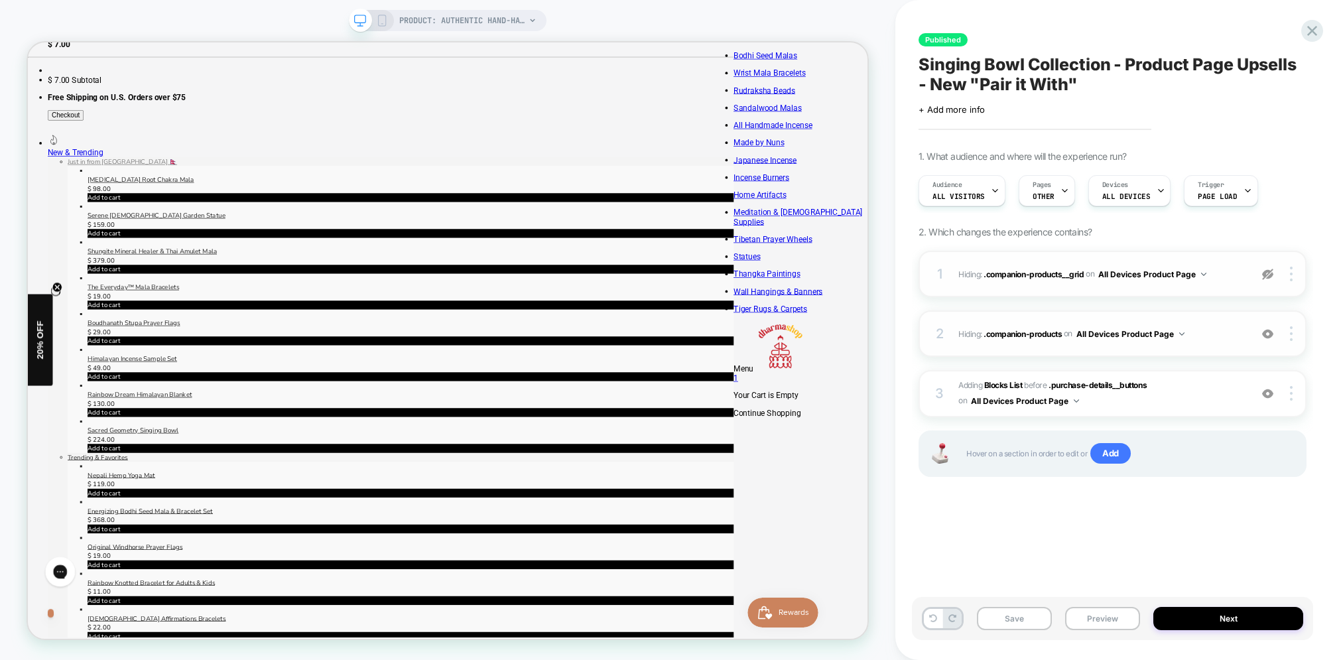
click at [1268, 277] on img at bounding box center [1267, 274] width 11 height 11
click at [0, 0] on button "Next" at bounding box center [0, 0] width 0 height 0
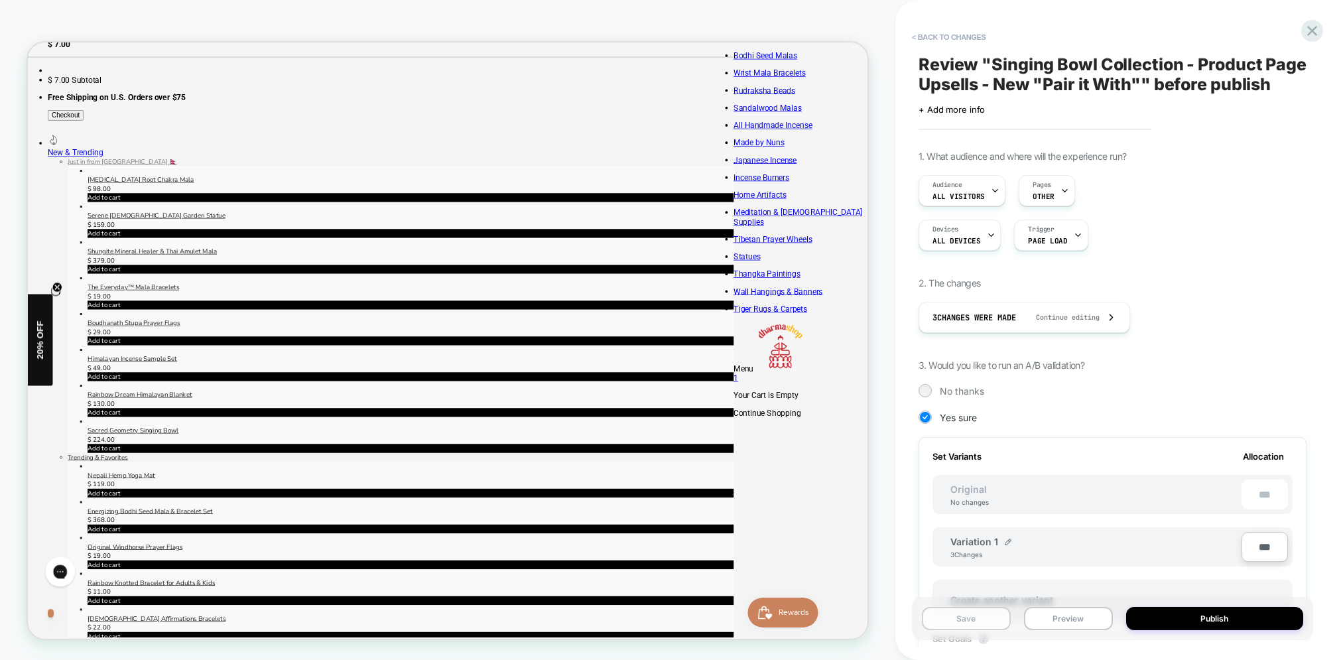
scroll to position [0, 1]
click at [0, 0] on button "Publish" at bounding box center [0, 0] width 0 height 0
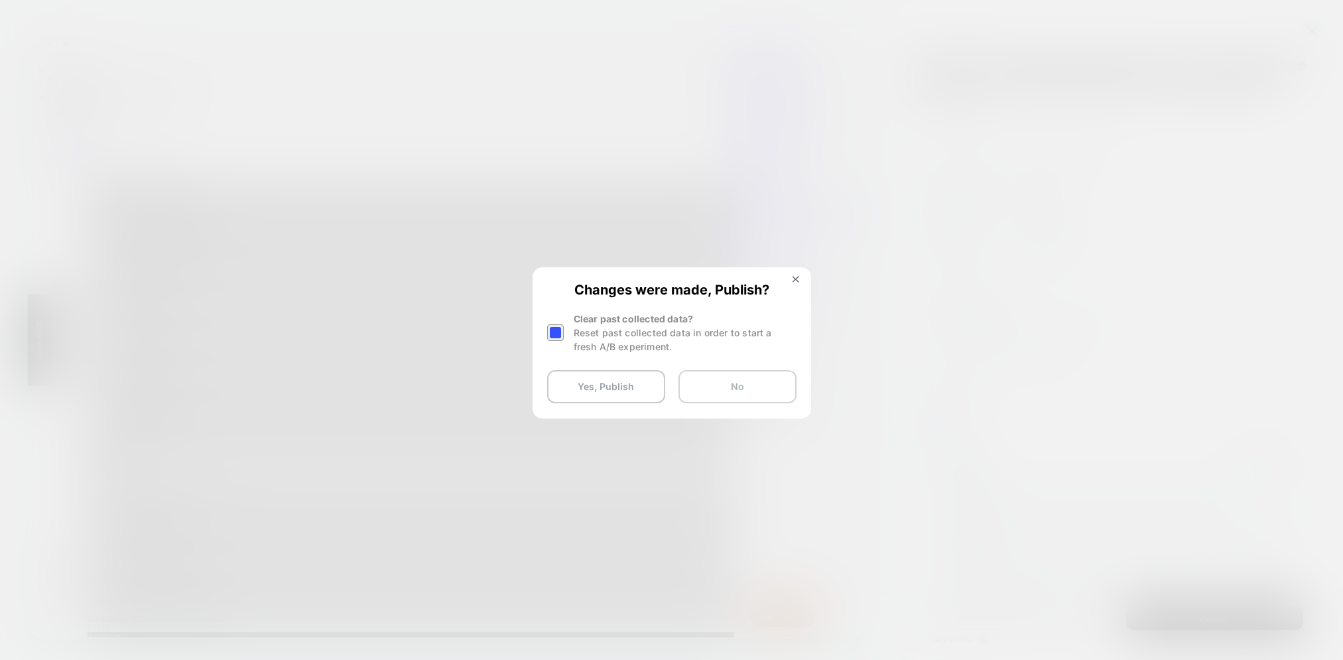
click at [0, 0] on button "No" at bounding box center [0, 0] width 0 height 0
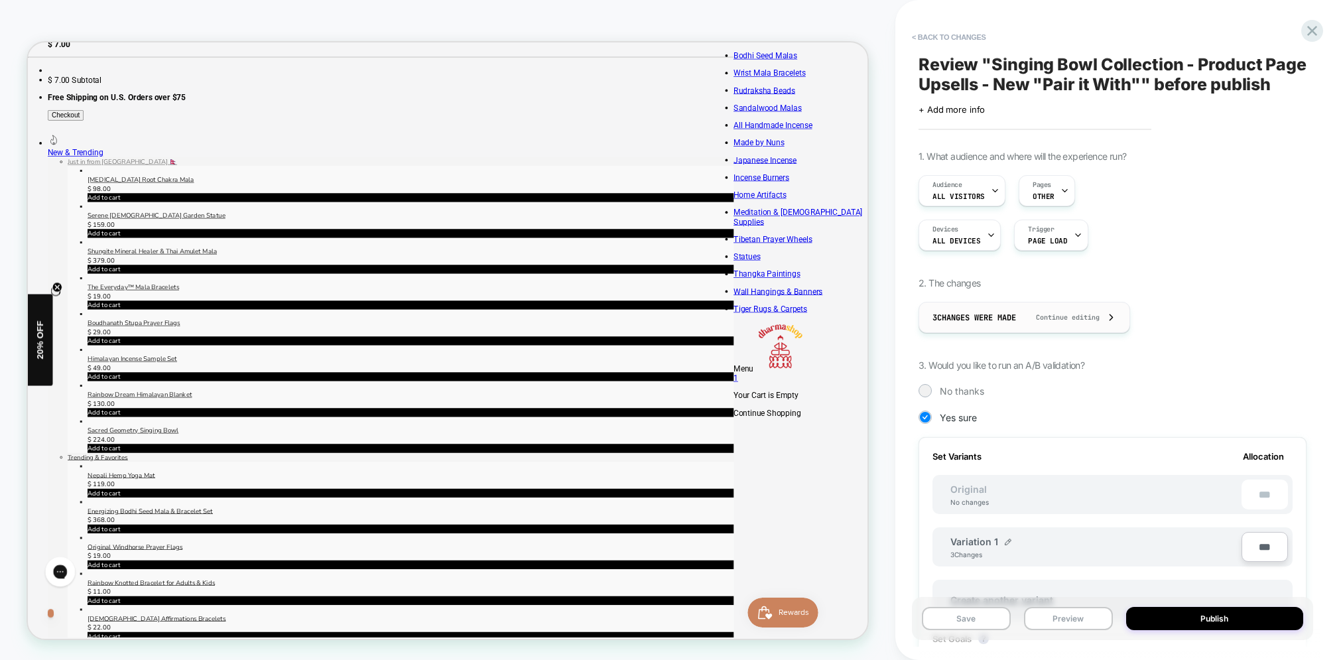
click at [1087, 313] on span "Continue editing" at bounding box center [1061, 317] width 77 height 9
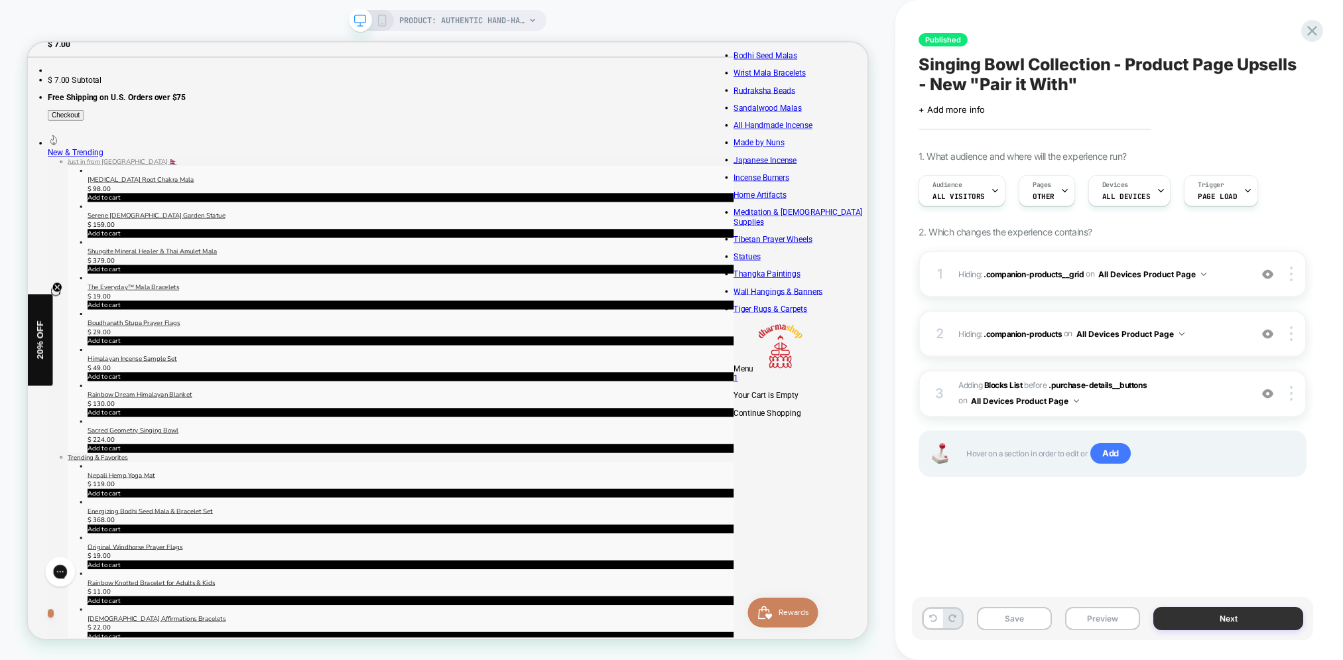
click at [1197, 621] on button "Next" at bounding box center [1229, 618] width 150 height 23
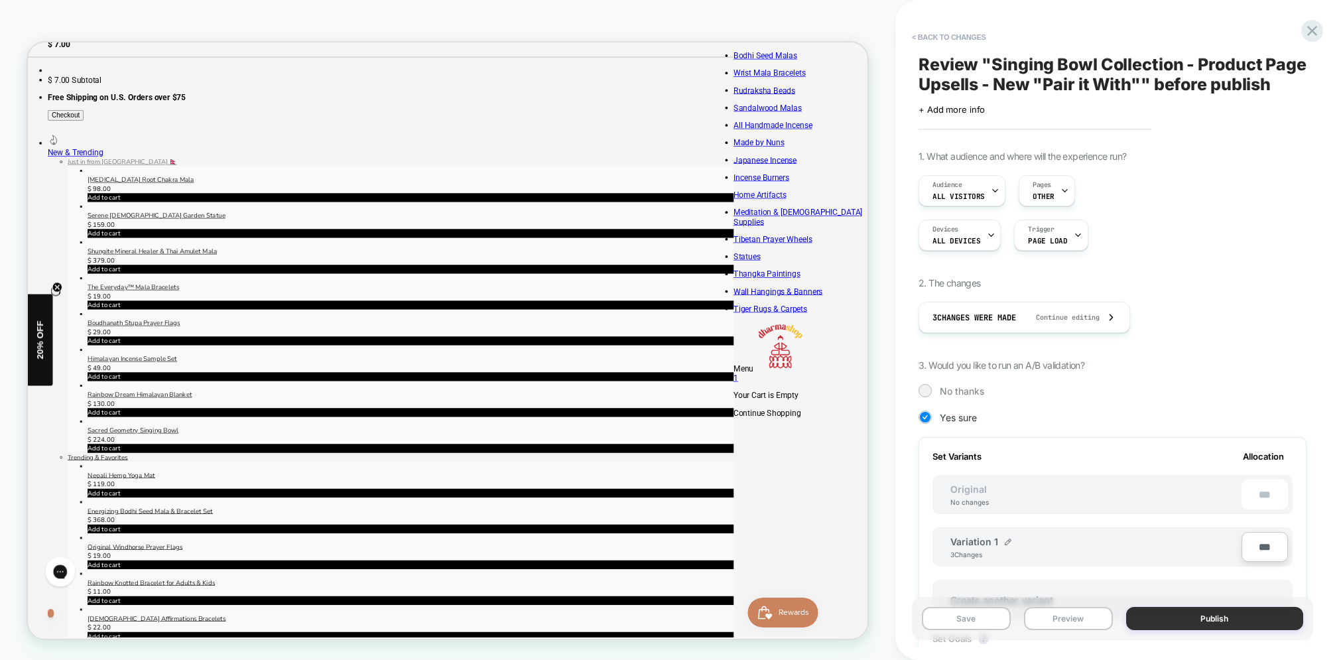
click at [1225, 618] on button "Publish" at bounding box center [1215, 618] width 178 height 23
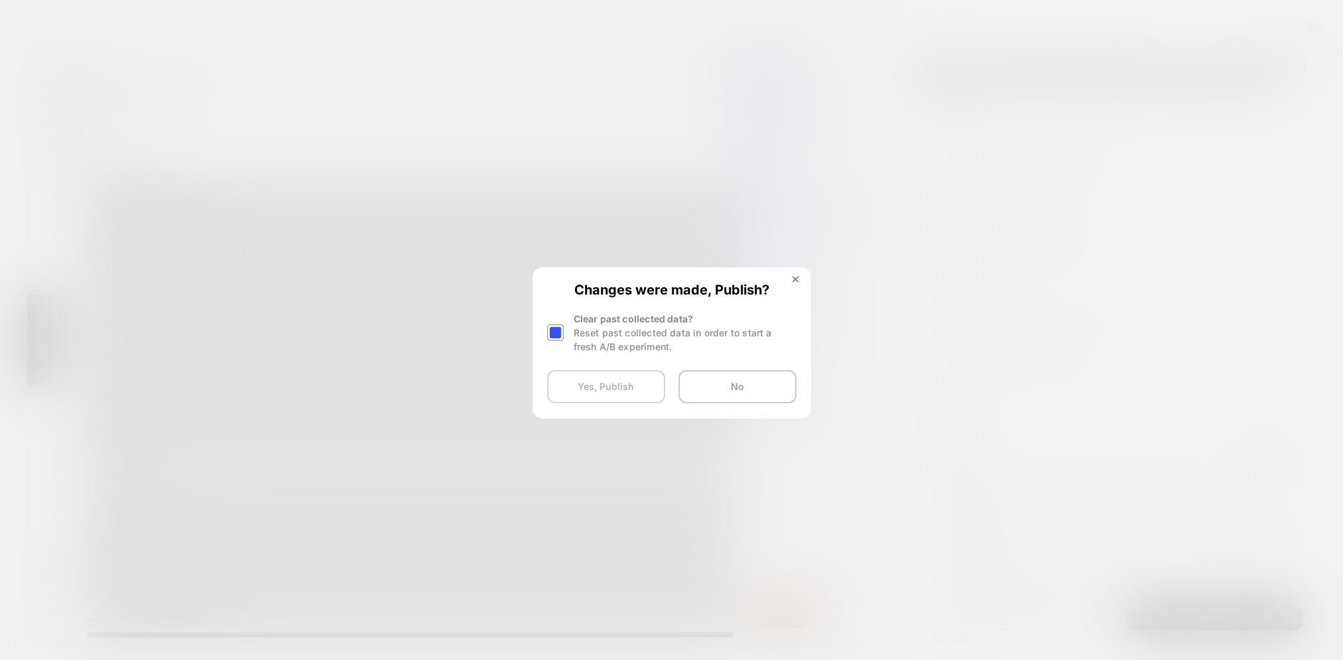
click at [608, 395] on button "Yes, Publish" at bounding box center [606, 386] width 118 height 33
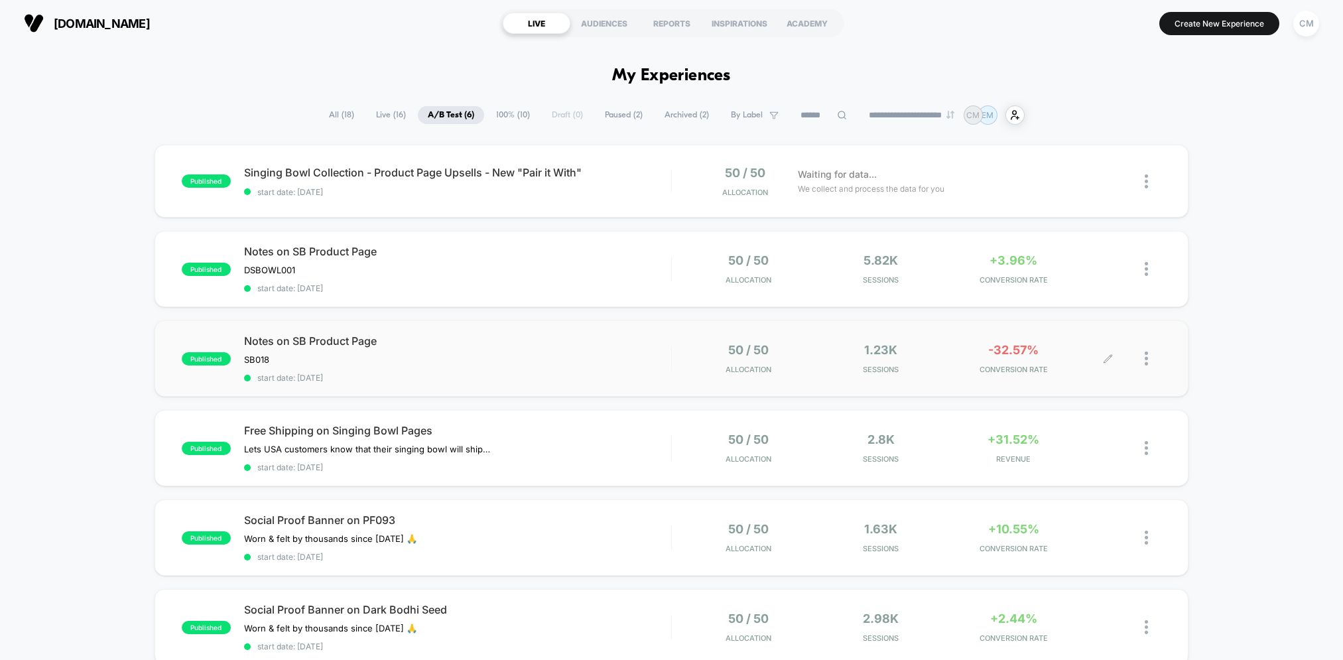
click at [1152, 361] on div at bounding box center [1153, 358] width 17 height 31
drag, startPoint x: 1263, startPoint y: 426, endPoint x: 880, endPoint y: 364, distance: 387.7
click at [1262, 426] on div "published Singing Bowl Collection - Product Page Upsells - New "Pair it With" s…" at bounding box center [671, 438] width 1343 height 587
click at [580, 344] on span "Notes on SB Product Page" at bounding box center [457, 340] width 427 height 13
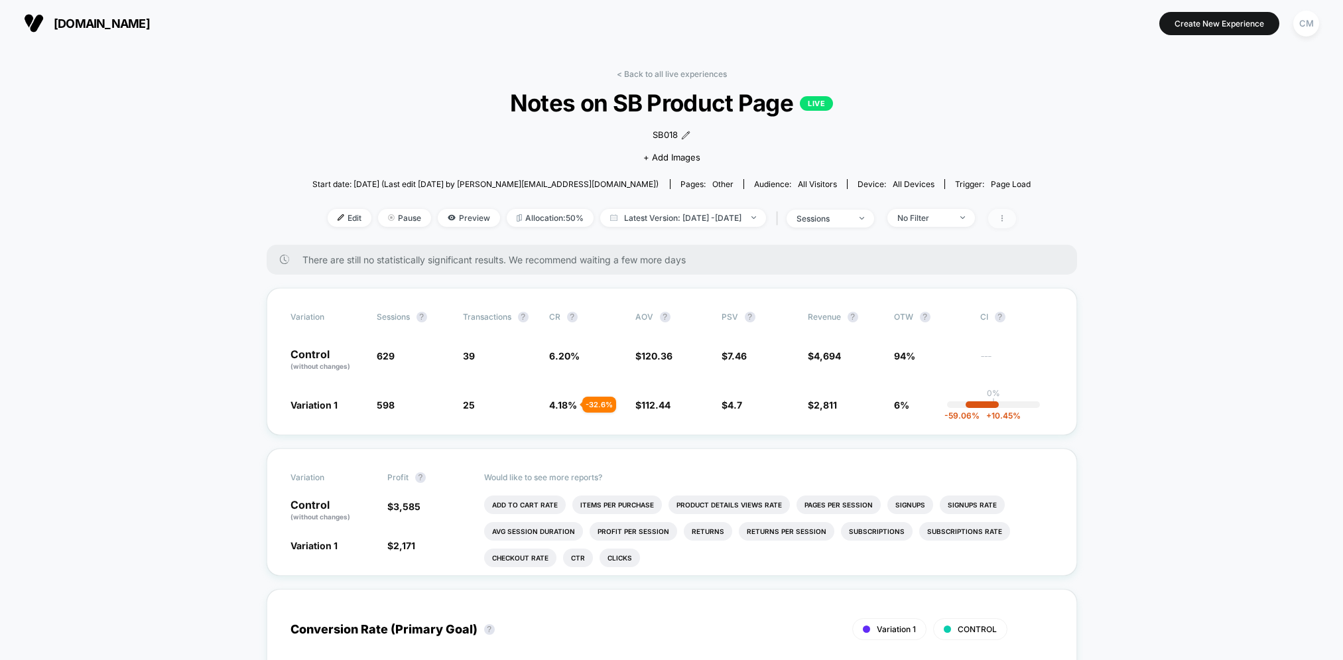
click at [1006, 218] on icon at bounding box center [1002, 218] width 8 height 8
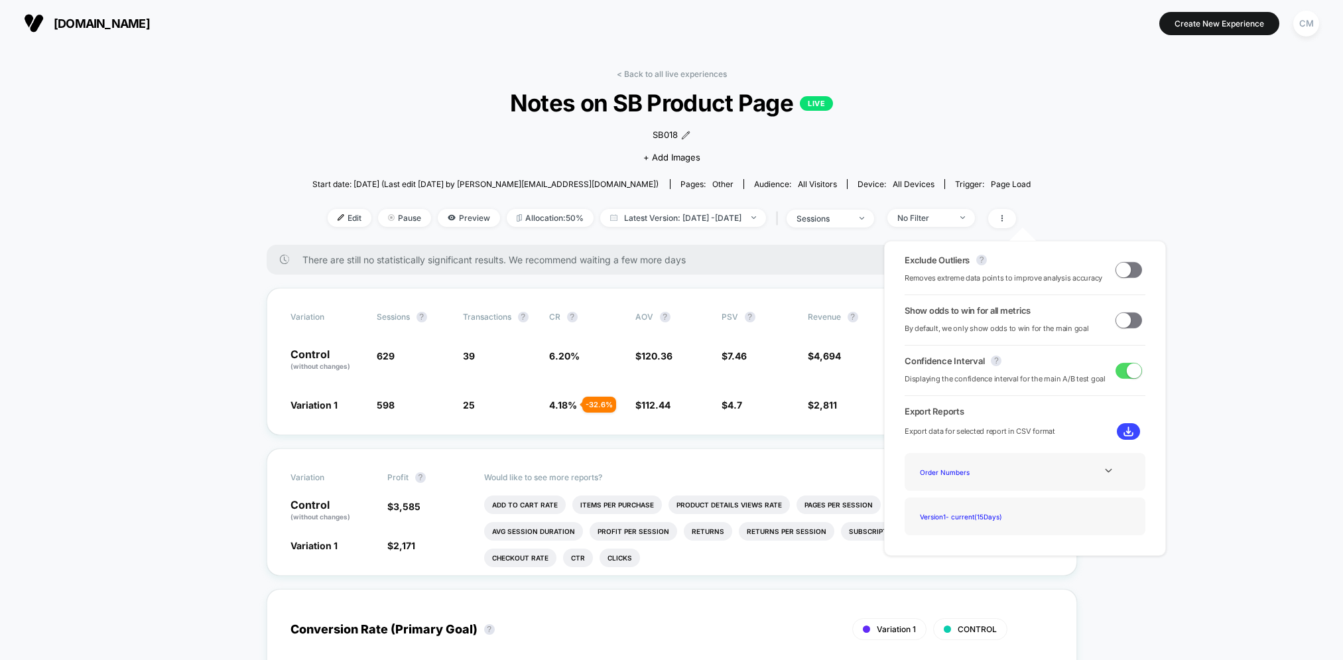
click at [1124, 269] on span at bounding box center [1123, 269] width 15 height 15
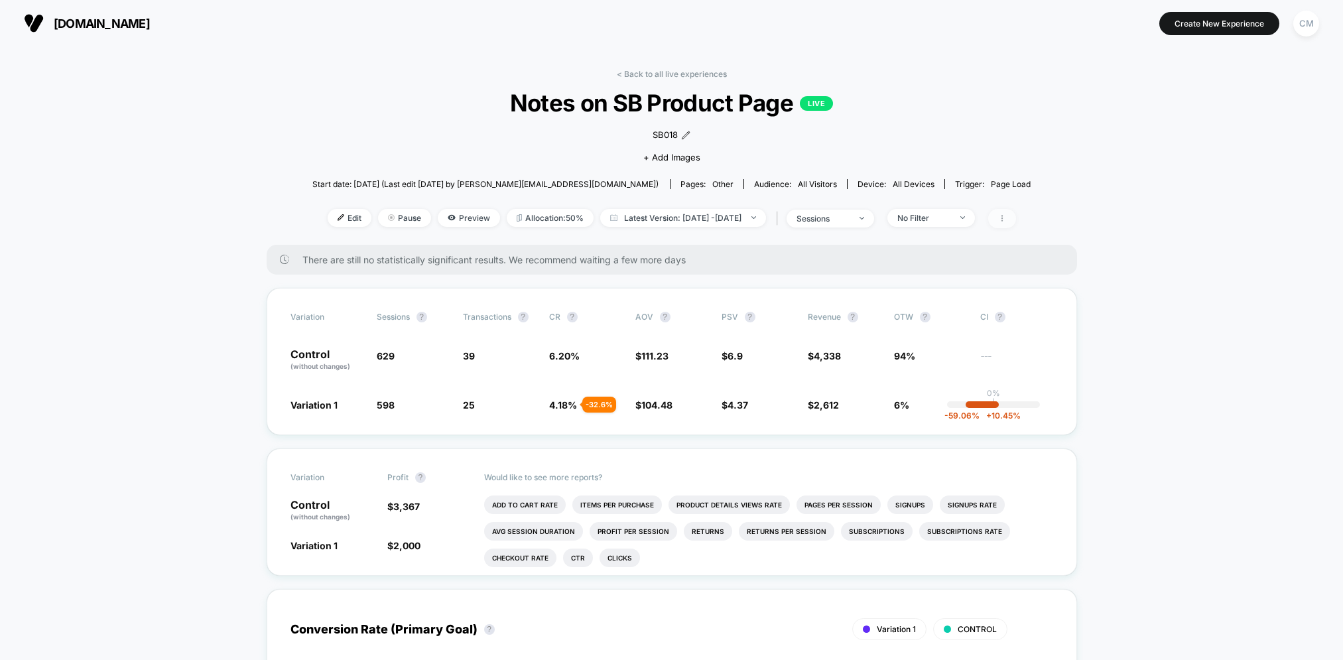
click at [1006, 220] on icon at bounding box center [1002, 218] width 8 height 8
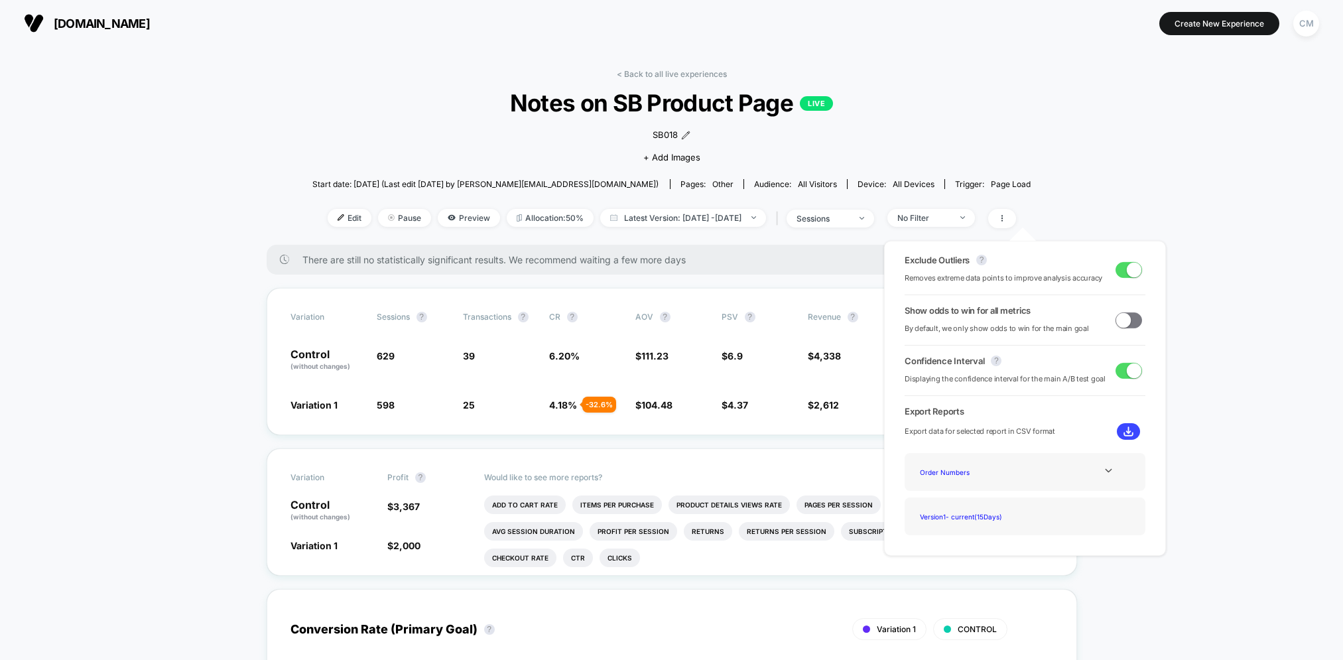
click at [1133, 324] on span at bounding box center [1129, 320] width 27 height 16
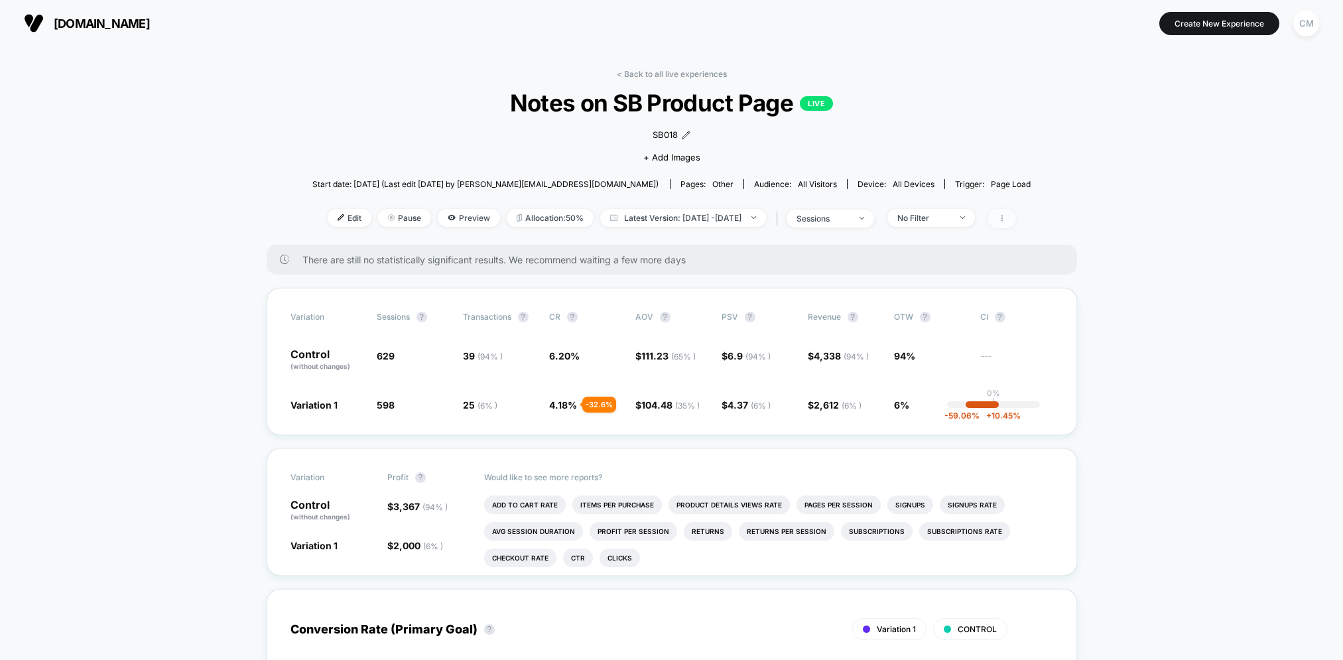
click at [1006, 217] on icon at bounding box center [1002, 218] width 8 height 8
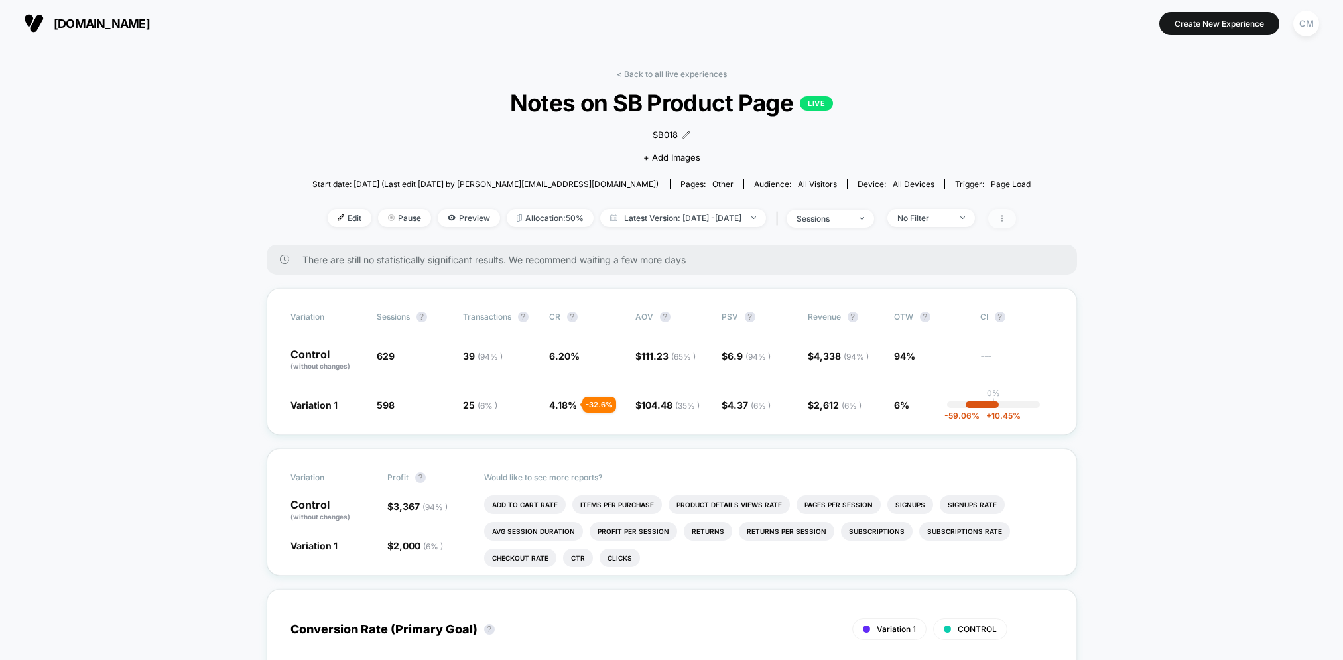
click at [1016, 212] on span at bounding box center [1002, 218] width 28 height 19
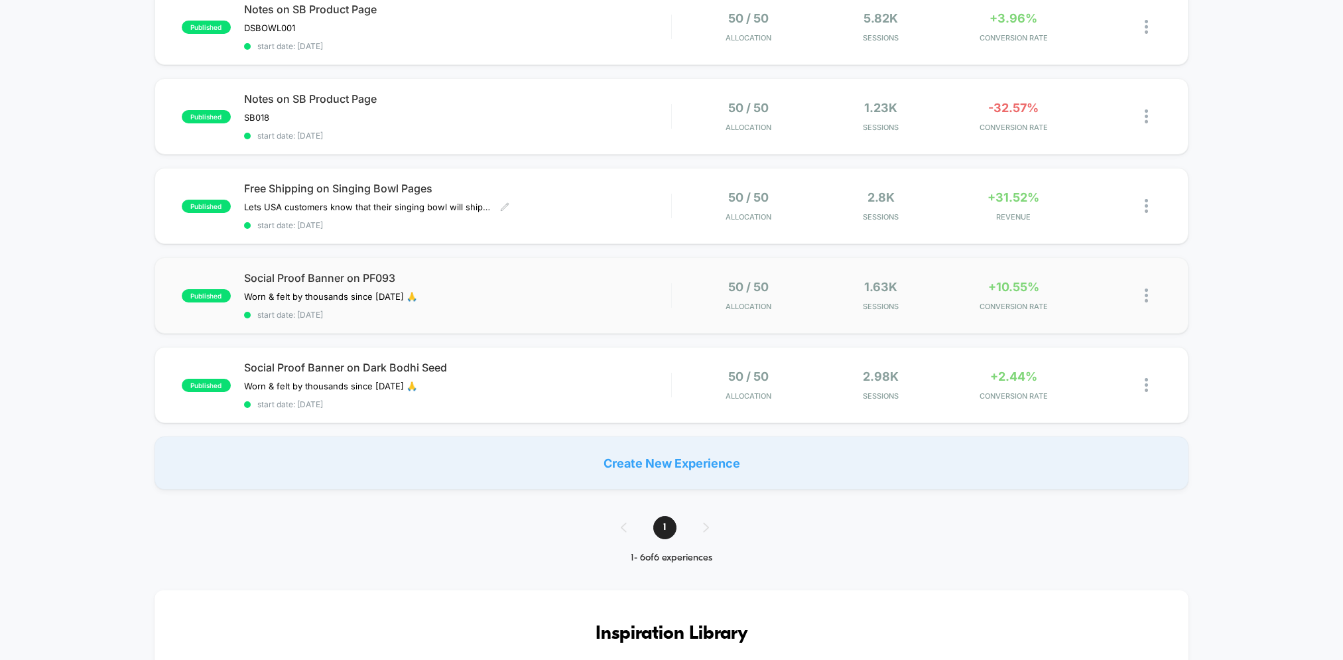
scroll to position [261, 0]
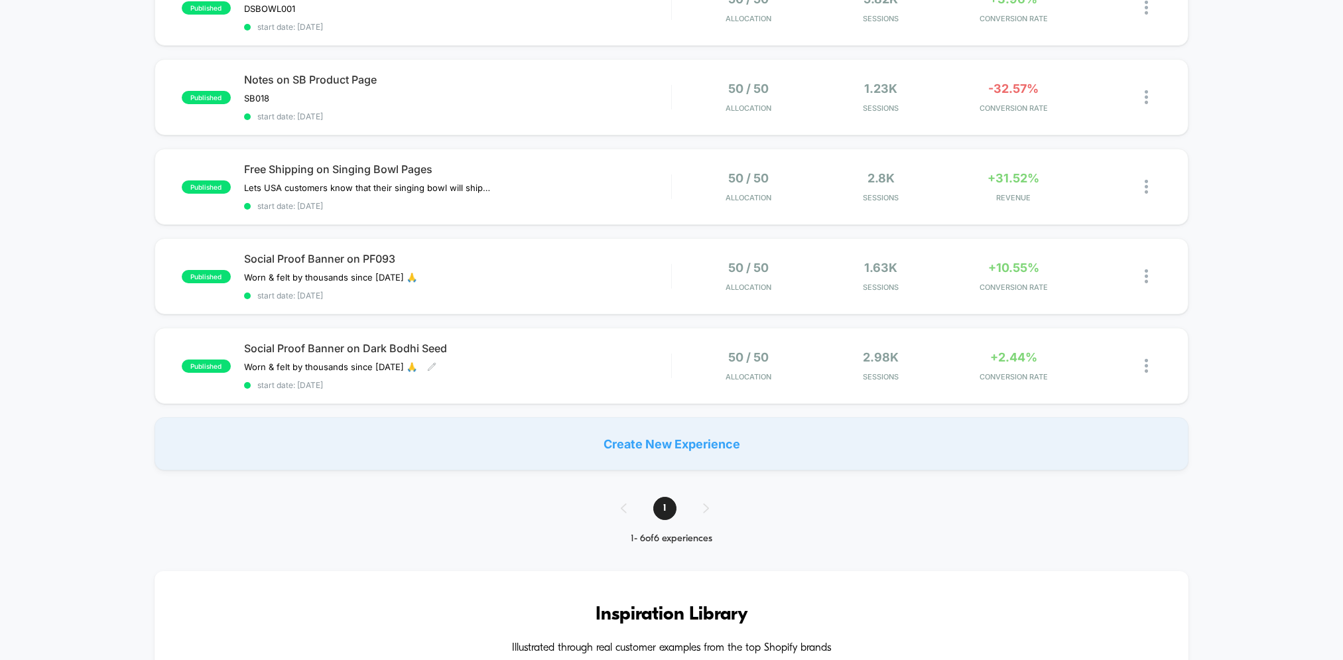
click at [604, 367] on div "Social Proof Banner on Dark Bodhi Seed Worn & felt by thousands since 1999 🙏 Cl…" at bounding box center [457, 366] width 427 height 48
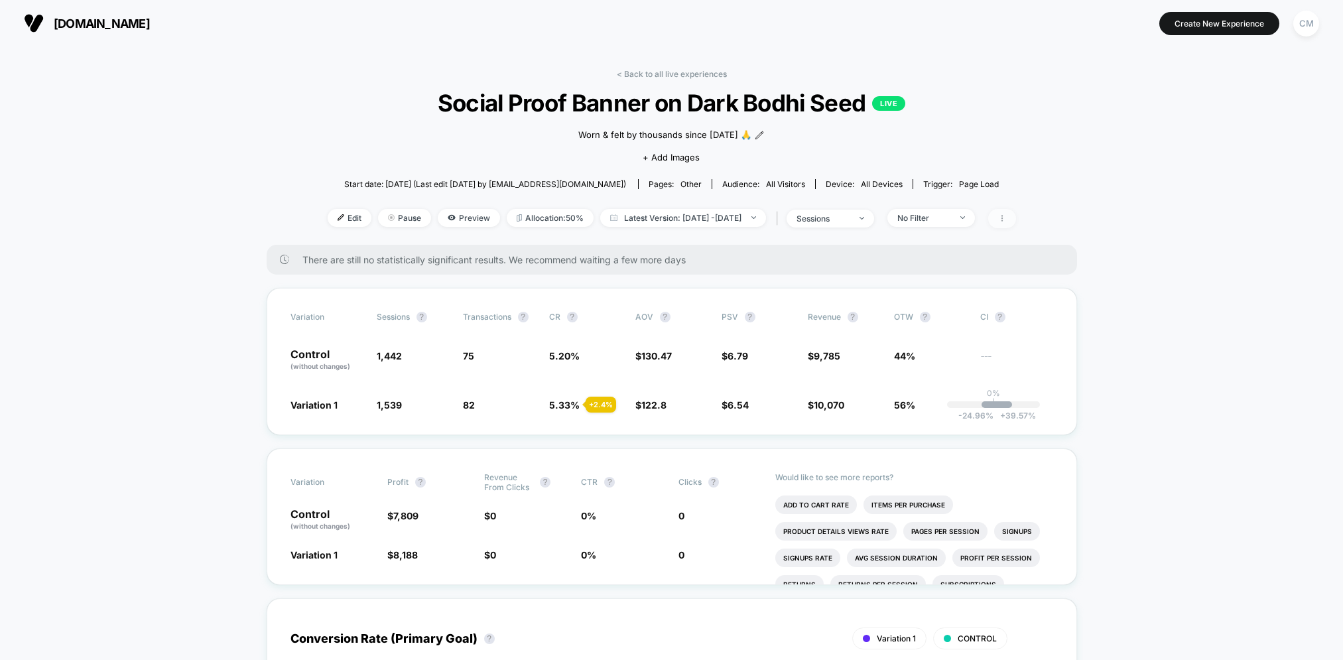
click at [1006, 220] on icon at bounding box center [1002, 218] width 8 height 8
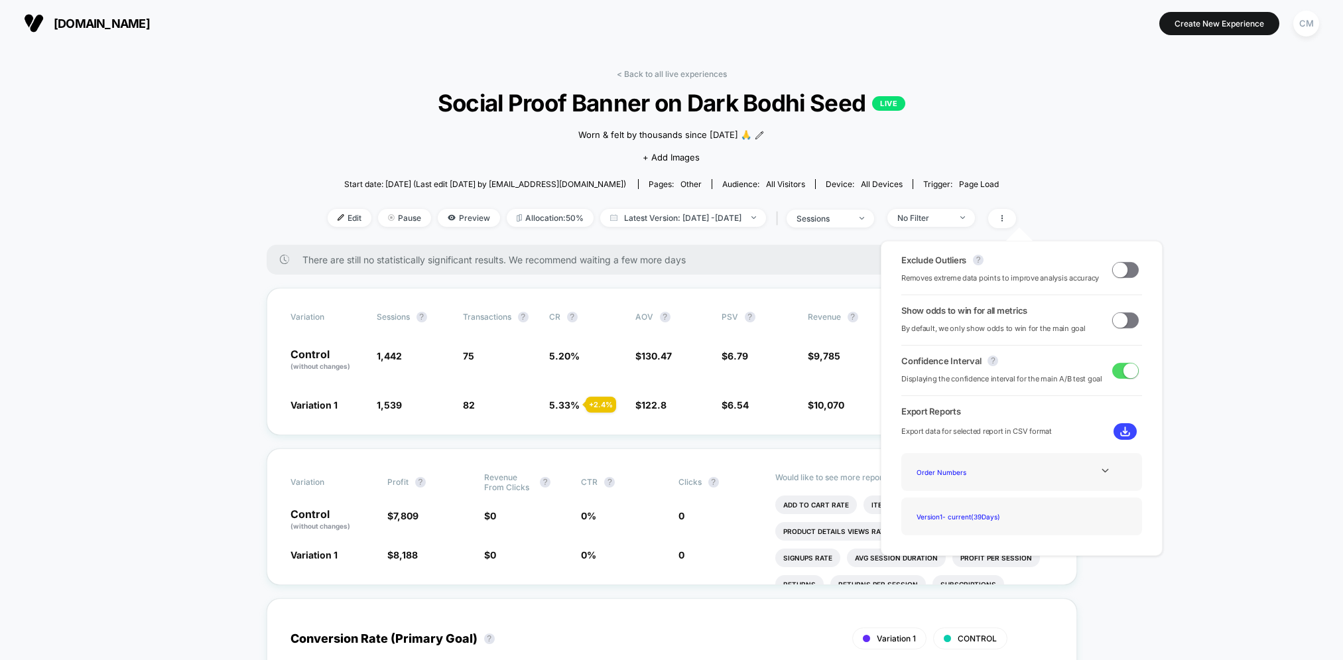
click at [1006, 143] on div "< Back to all live experiences Social Proof Banner on Dark Bodhi Seed LIVE Worn…" at bounding box center [672, 157] width 689 height 176
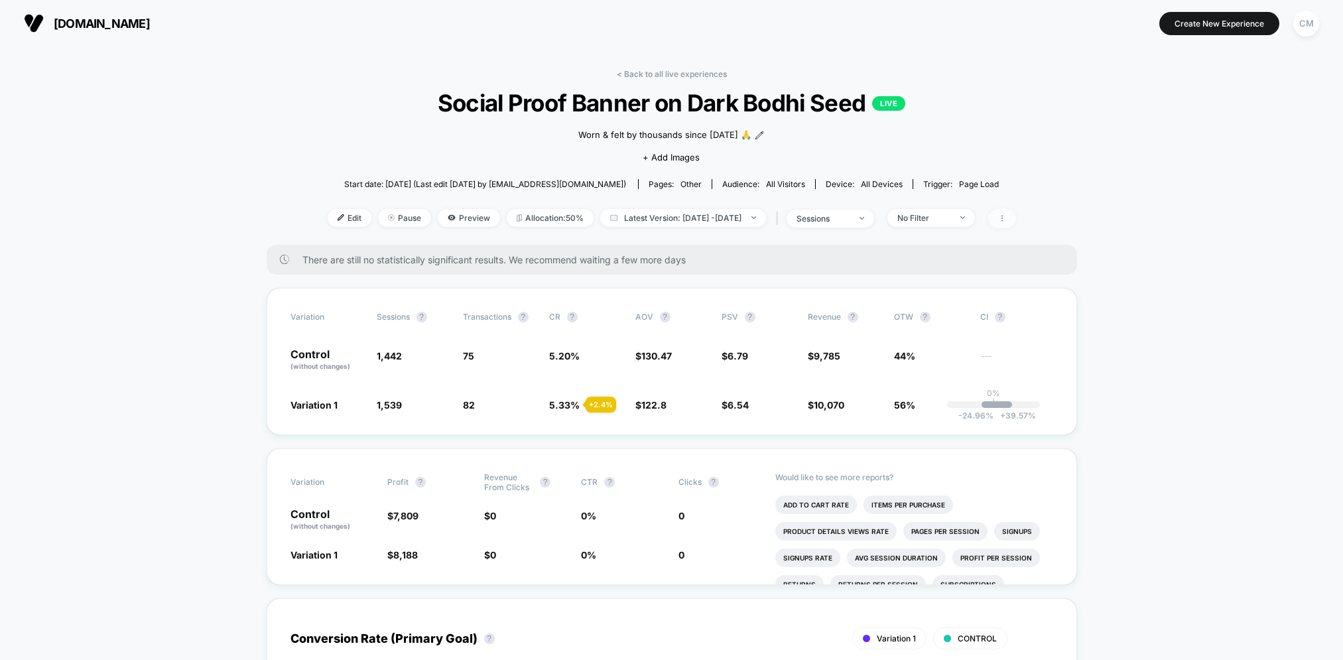
click at [1016, 217] on span at bounding box center [1002, 218] width 28 height 19
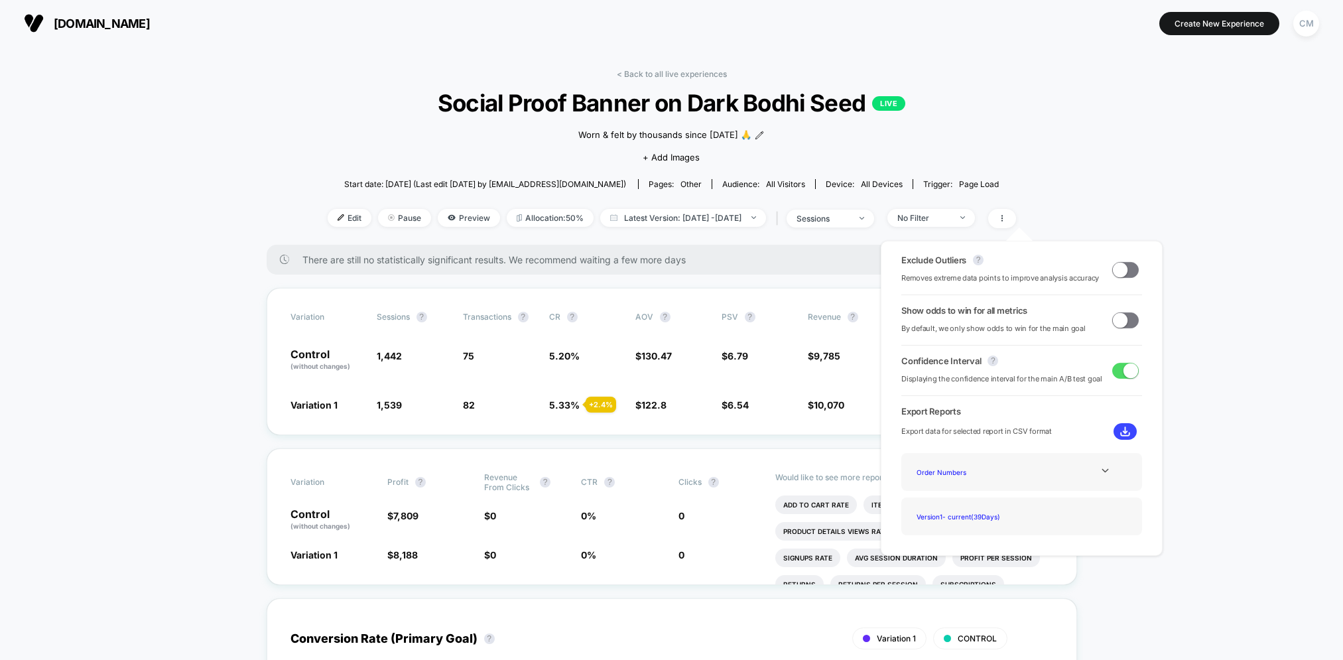
click at [1120, 271] on span at bounding box center [1120, 269] width 15 height 15
click at [1112, 272] on span at bounding box center [1125, 270] width 27 height 16
click at [1126, 271] on span at bounding box center [1125, 270] width 27 height 16
click at [1114, 277] on span at bounding box center [1125, 270] width 27 height 16
click at [1127, 274] on span at bounding box center [1125, 270] width 27 height 16
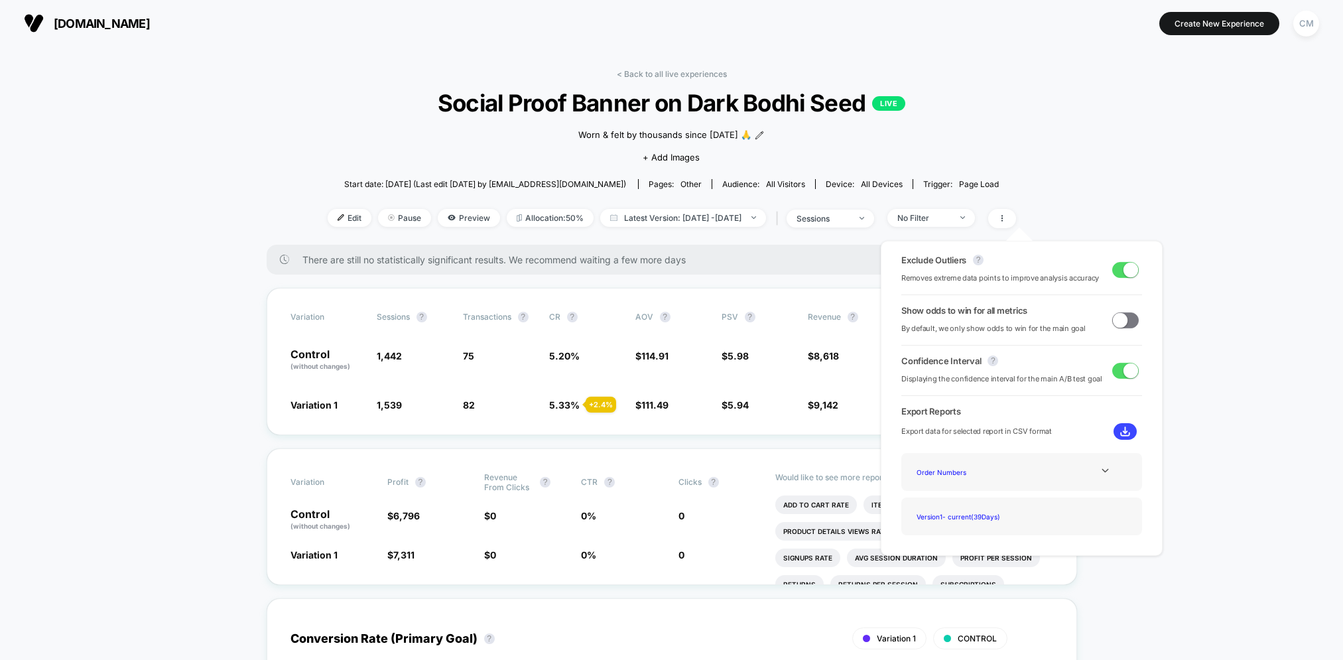
click at [1122, 320] on span at bounding box center [1120, 319] width 15 height 15
click at [1118, 323] on span at bounding box center [1125, 320] width 27 height 16
